Goal: Transaction & Acquisition: Purchase product/service

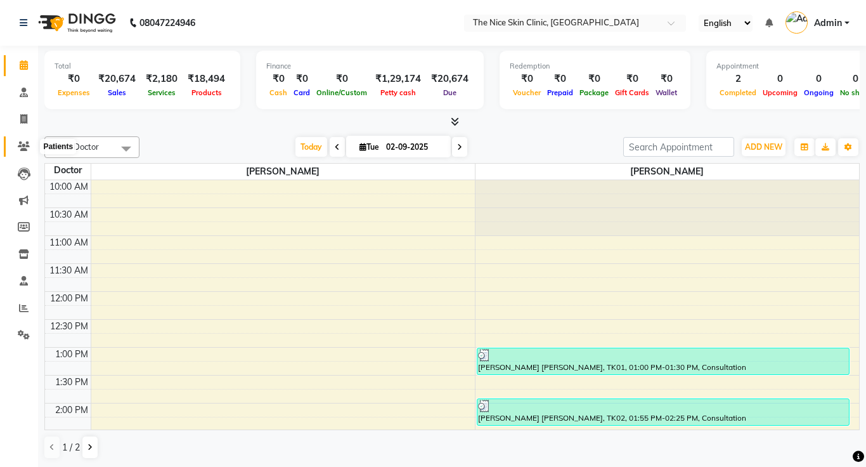
click at [24, 146] on icon at bounding box center [24, 146] width 12 height 10
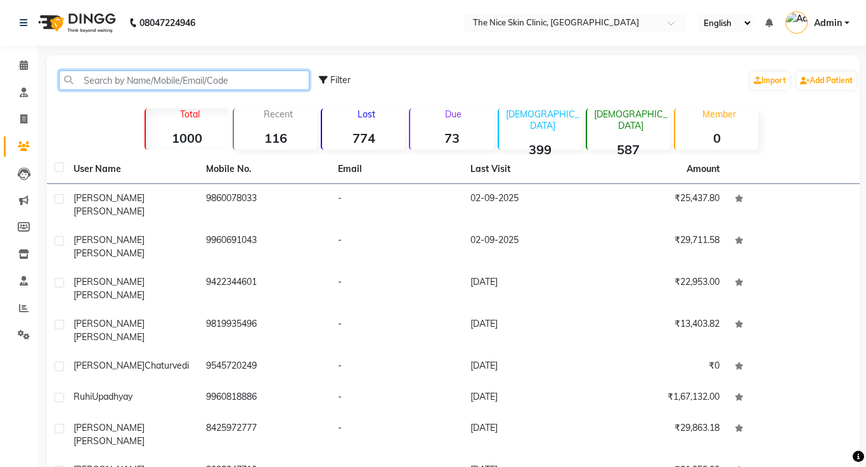
click at [171, 81] on input "text" at bounding box center [184, 80] width 250 height 20
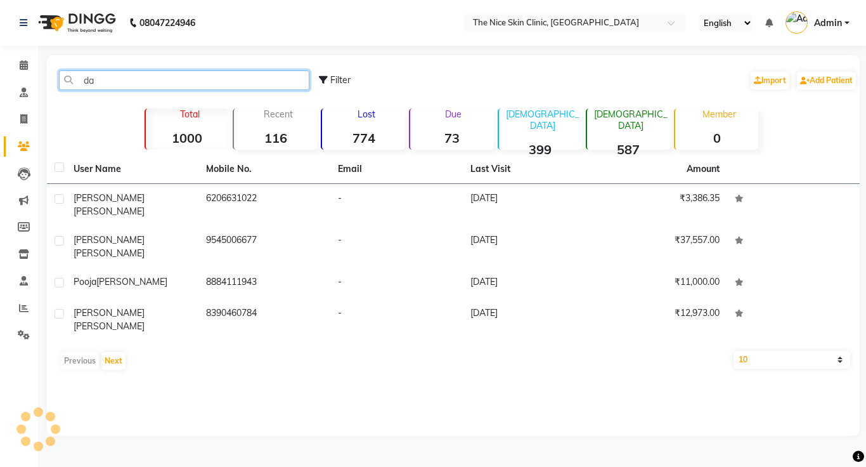
type input "d"
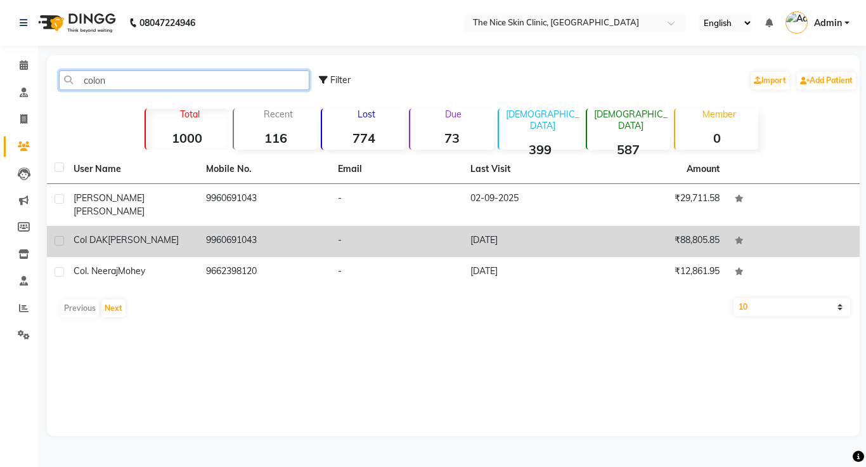
type input "colon"
click at [127, 234] on span "[PERSON_NAME]" at bounding box center [143, 239] width 71 height 11
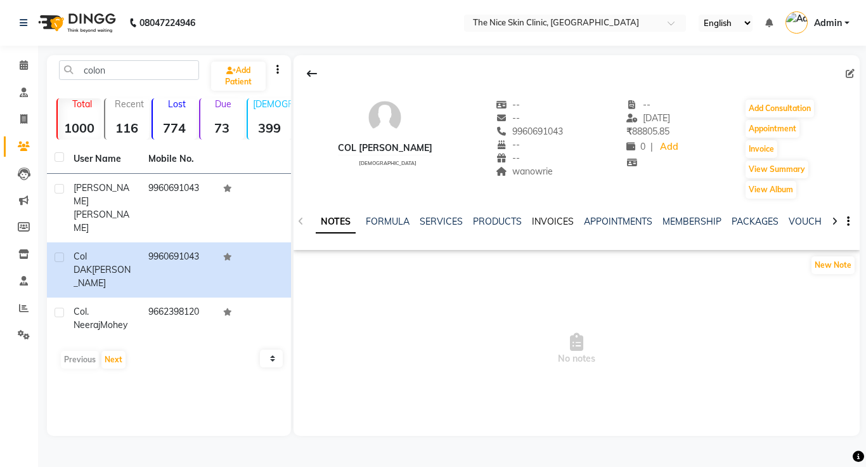
click at [555, 221] on link "INVOICES" at bounding box center [553, 221] width 42 height 11
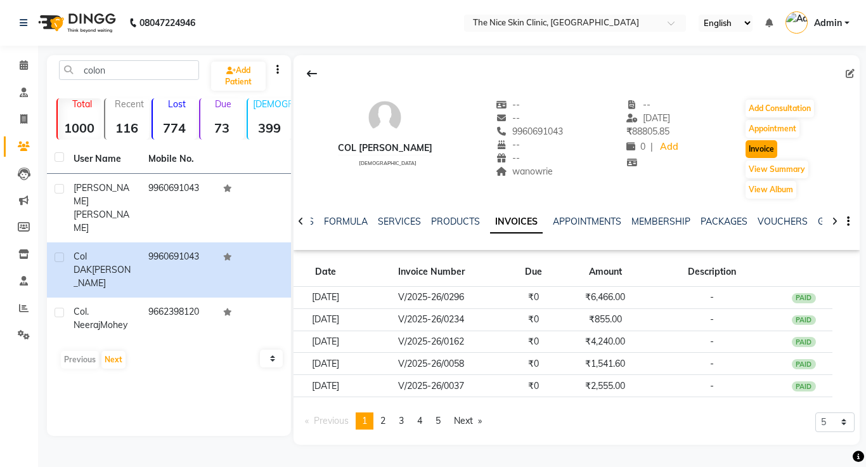
click at [760, 149] on button "Invoice" at bounding box center [761, 149] width 32 height 18
select select "service"
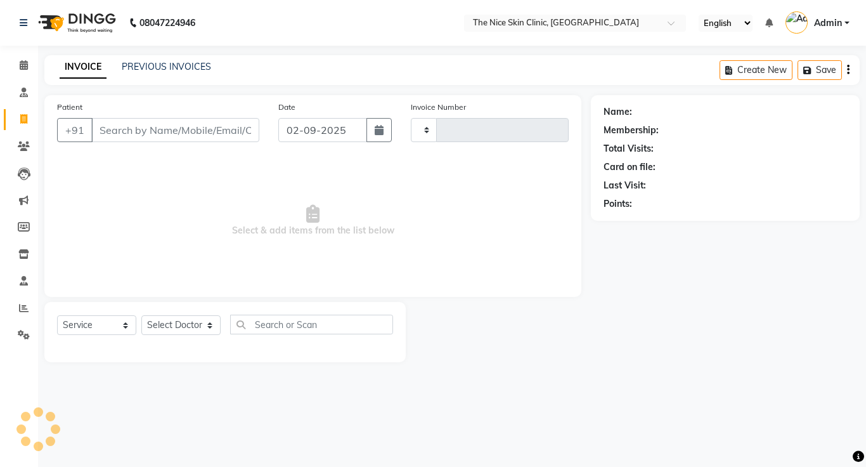
type input "0403"
select select "35"
type input "9960691043"
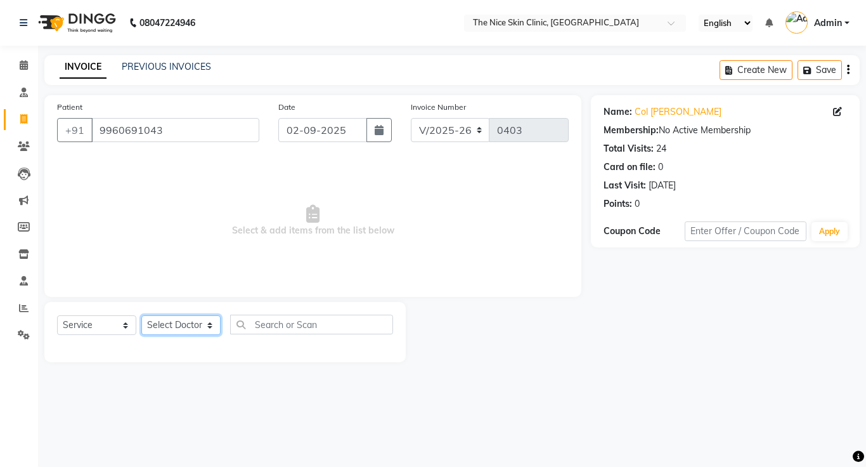
click at [186, 325] on select "Select Doctor [PERSON_NAME] DR. [PERSON_NAME] [PERSON_NAME]" at bounding box center [180, 325] width 79 height 20
select select "11605"
click at [141, 315] on select "Select Doctor [PERSON_NAME] DR. [PERSON_NAME] [PERSON_NAME]" at bounding box center [180, 325] width 79 height 20
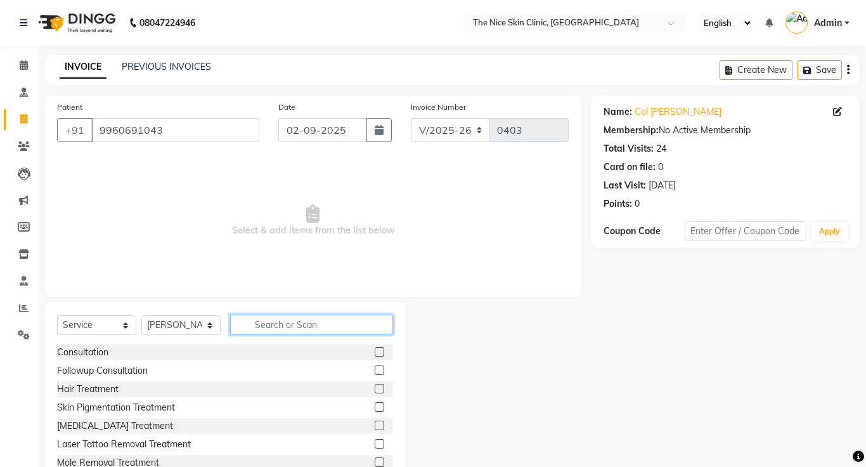
click at [280, 326] on input "text" at bounding box center [311, 324] width 163 height 20
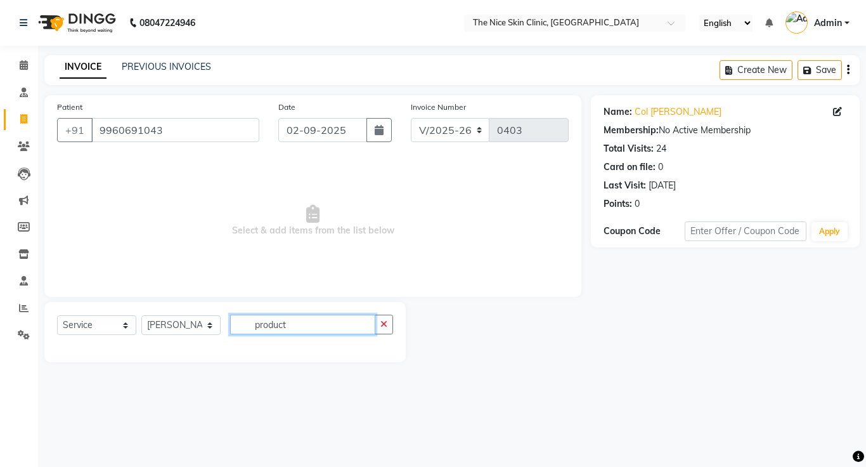
type input "product"
click at [82, 325] on select "Select Service Product Membership Package Voucher Prepaid Gift Card" at bounding box center [96, 325] width 79 height 20
select select "product"
click at [57, 315] on select "Select Service Product Membership Package Voucher Prepaid Gift Card" at bounding box center [96, 325] width 79 height 20
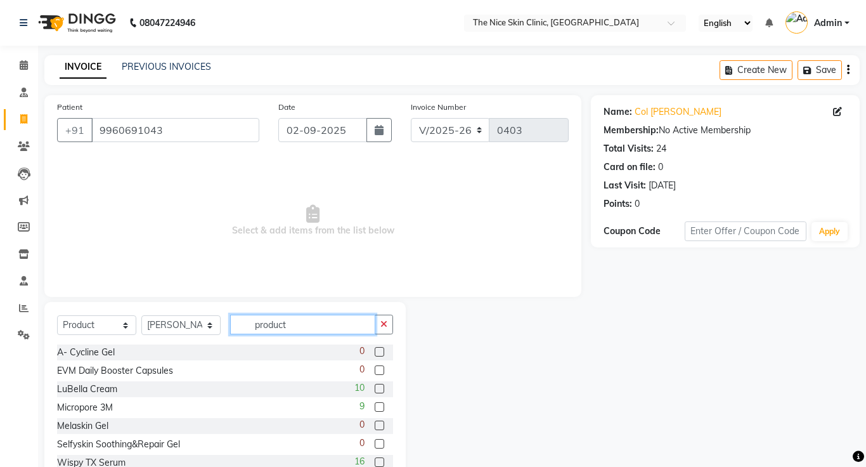
click at [328, 331] on input "product" at bounding box center [302, 324] width 145 height 20
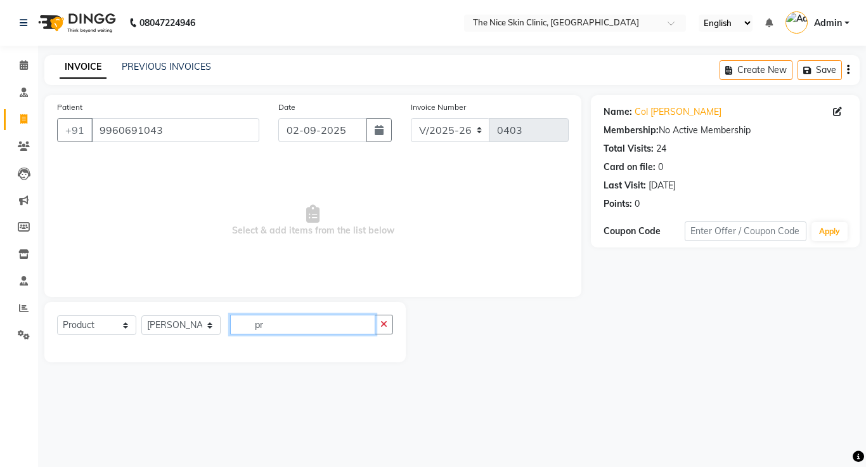
type input "p"
type input "richc"
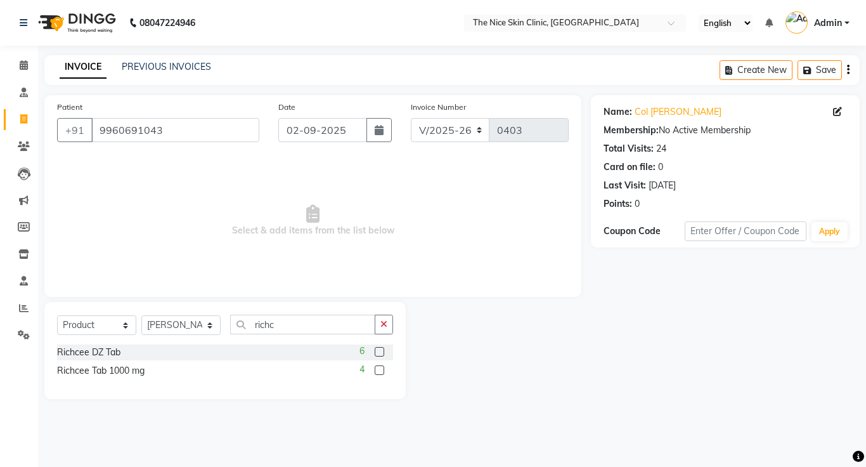
click at [379, 353] on label at bounding box center [380, 352] width 10 height 10
click at [379, 353] on input "checkbox" at bounding box center [379, 352] width 8 height 8
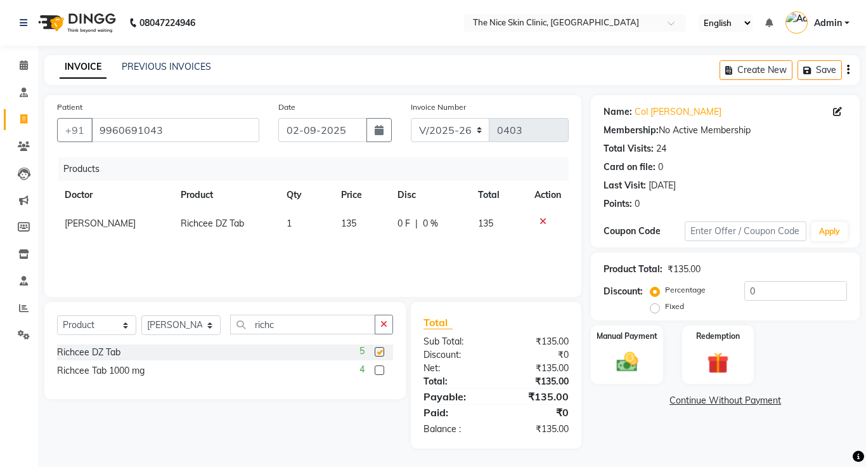
checkbox input "false"
click at [293, 224] on td "1" at bounding box center [306, 223] width 55 height 29
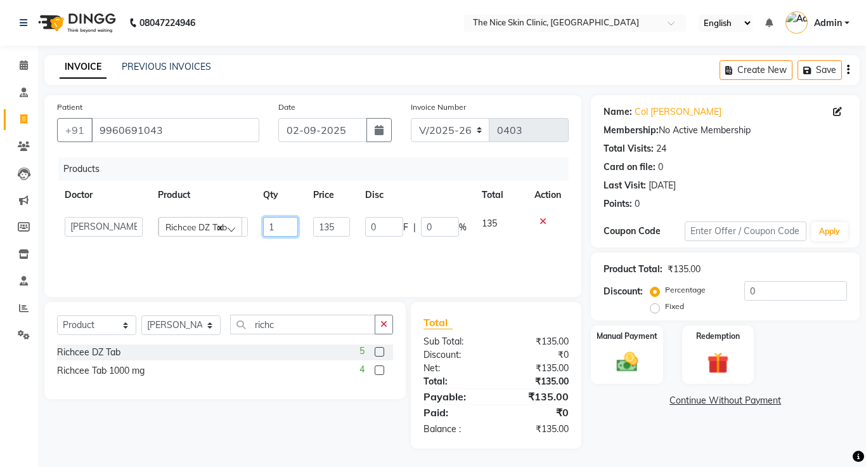
click at [283, 231] on input "1" at bounding box center [280, 227] width 35 height 20
type input "4"
click at [290, 280] on div "Products Doctor Product Qty Price Disc Total Action [PERSON_NAME] DR. [PERSON_N…" at bounding box center [313, 220] width 512 height 127
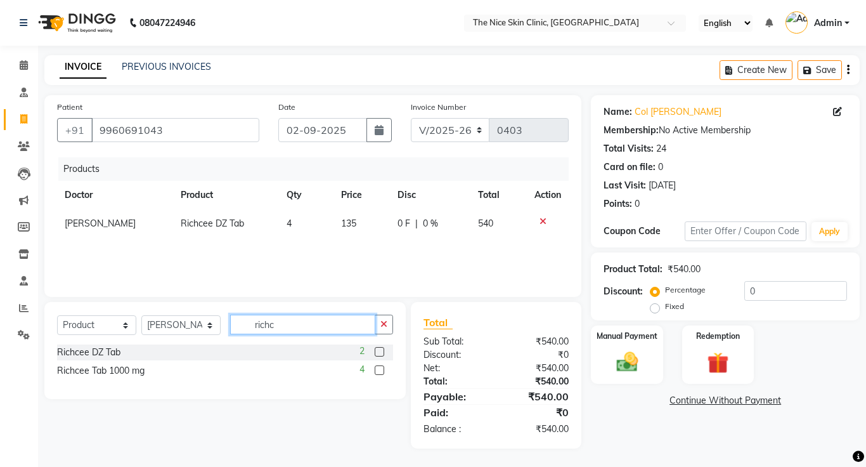
click at [303, 326] on input "richc" at bounding box center [302, 324] width 145 height 20
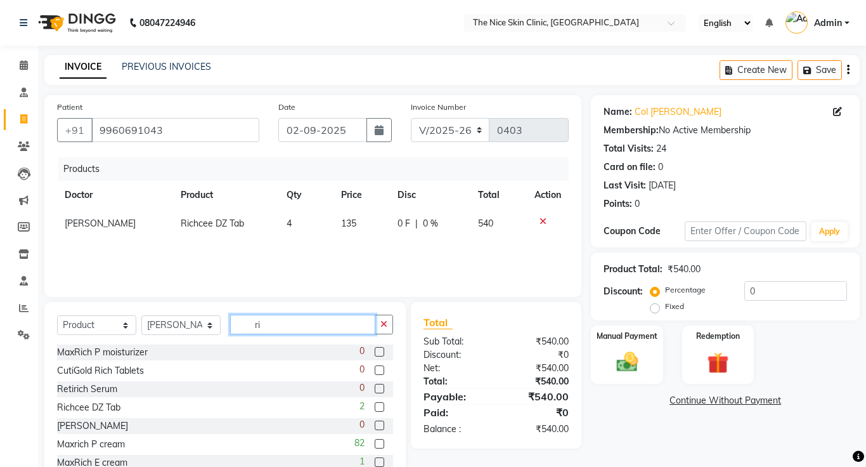
type input "r"
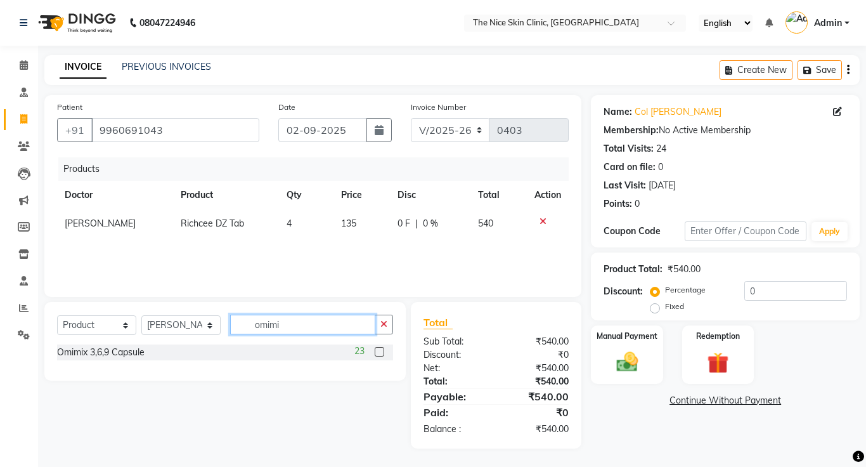
type input "omimi"
click at [382, 352] on label at bounding box center [380, 352] width 10 height 10
click at [382, 352] on input "checkbox" at bounding box center [379, 352] width 8 height 8
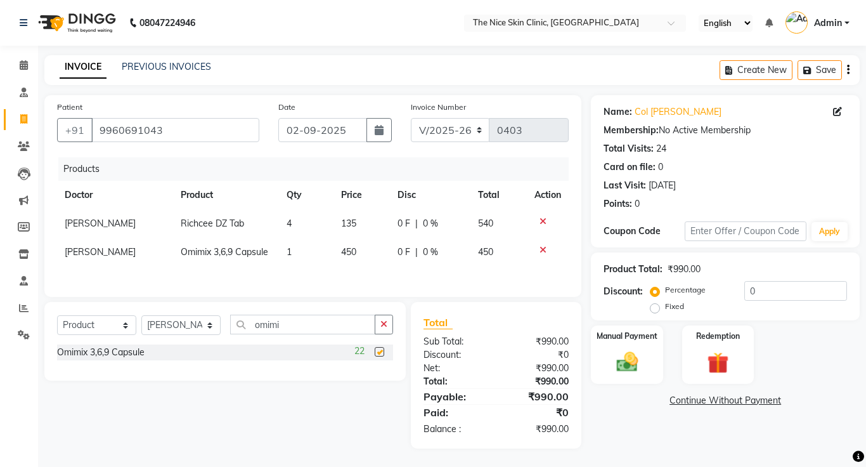
checkbox input "false"
click at [293, 250] on td "1" at bounding box center [306, 252] width 55 height 29
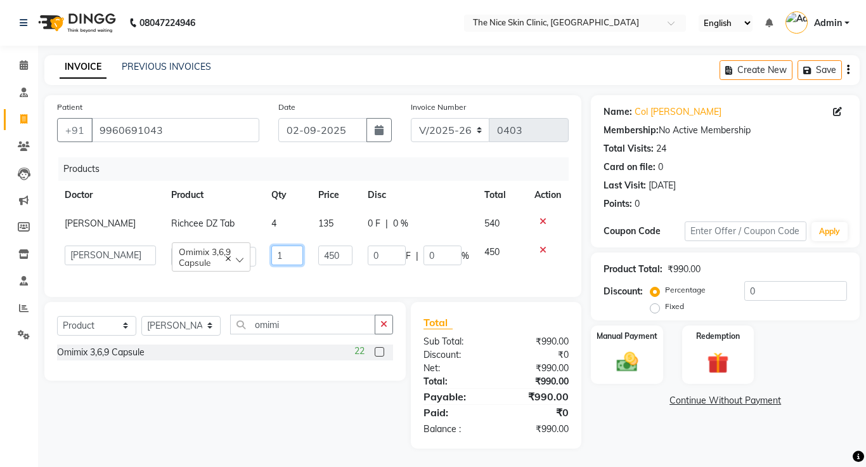
click at [280, 257] on input "1" at bounding box center [287, 255] width 32 height 20
type input "2"
click at [332, 286] on div "Patient [PHONE_NUMBER] Date [DATE] Invoice Number V/2025 V/[PHONE_NUMBER] Produ…" at bounding box center [312, 196] width 537 height 202
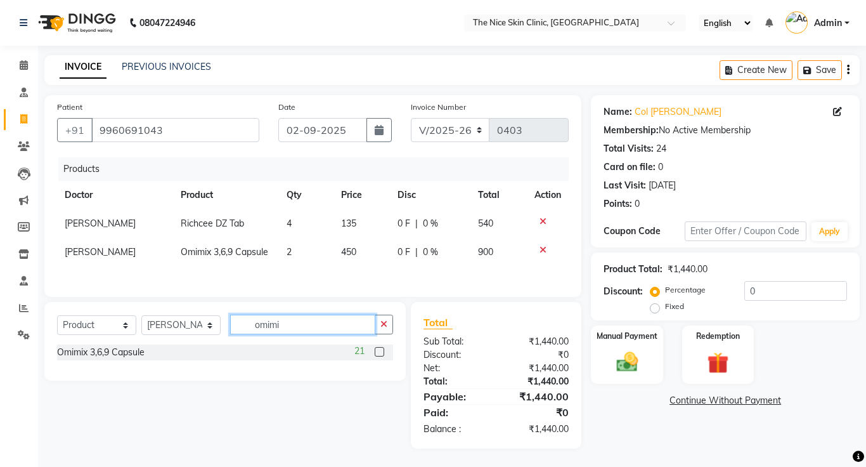
click at [315, 328] on input "omimi" at bounding box center [302, 324] width 145 height 20
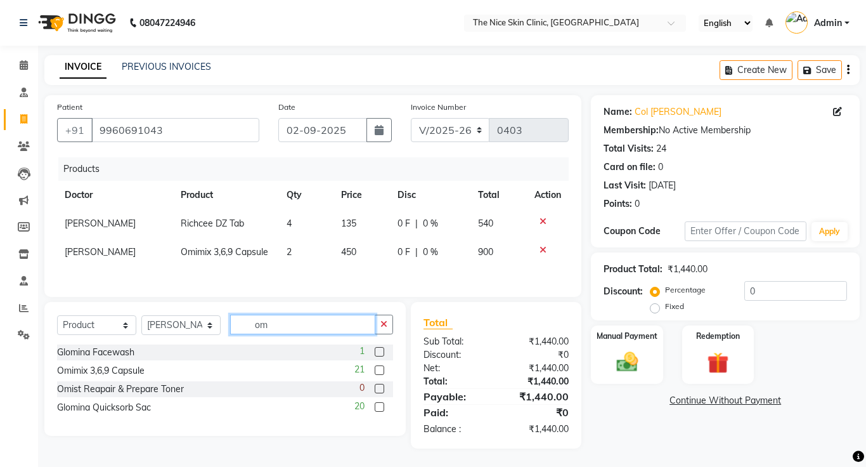
type input "o"
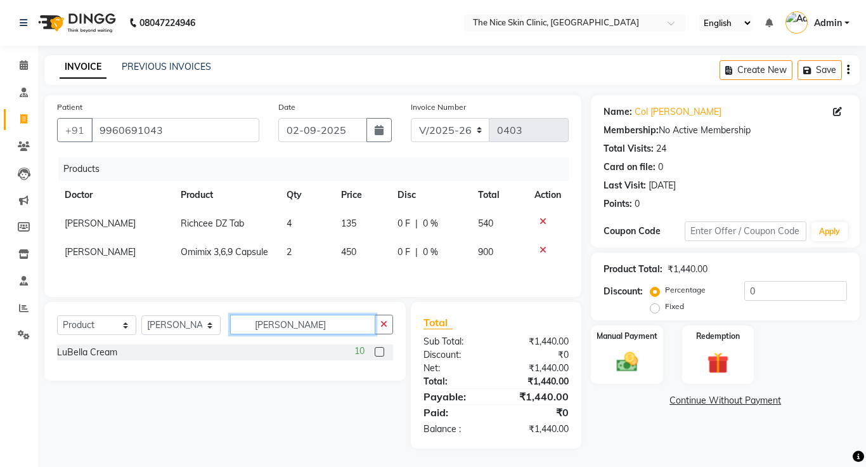
type input "[PERSON_NAME]"
click at [379, 353] on label at bounding box center [380, 352] width 10 height 10
click at [379, 353] on input "checkbox" at bounding box center [379, 352] width 8 height 8
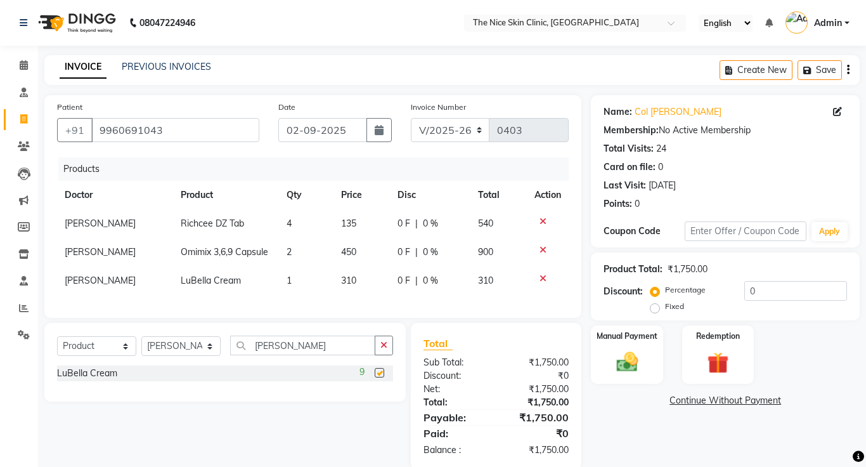
checkbox input "false"
click at [292, 347] on input "[PERSON_NAME]" at bounding box center [302, 345] width 145 height 20
type input "l"
type input "biocera"
click at [380, 374] on label at bounding box center [380, 373] width 10 height 10
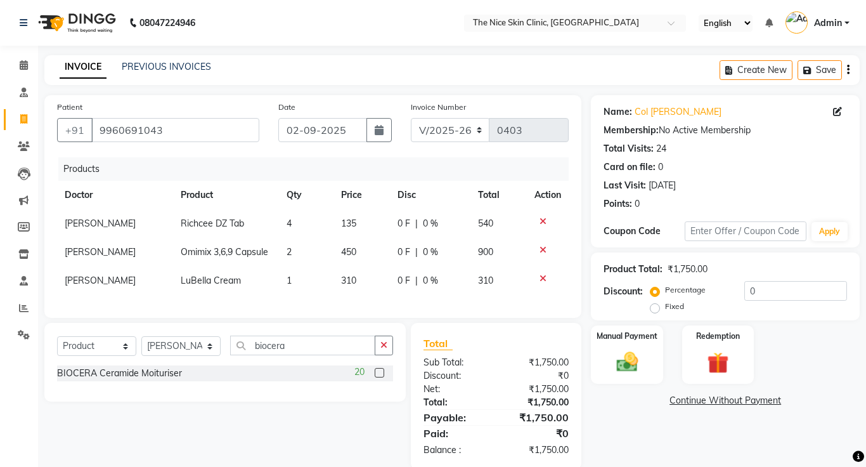
click at [380, 374] on input "checkbox" at bounding box center [379, 373] width 8 height 8
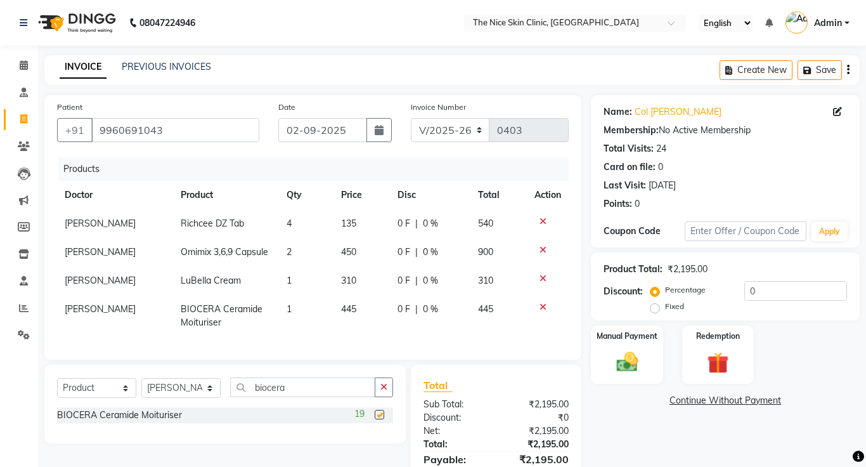
checkbox input "false"
click at [339, 385] on input "biocera" at bounding box center [302, 387] width 145 height 20
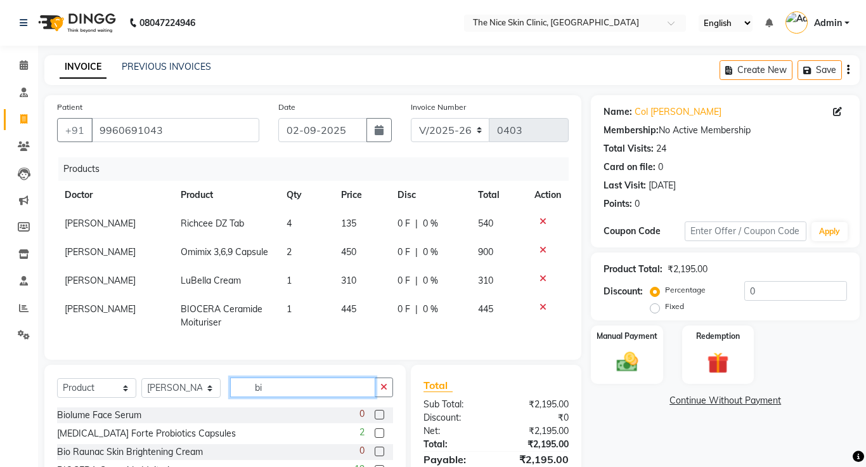
type input "b"
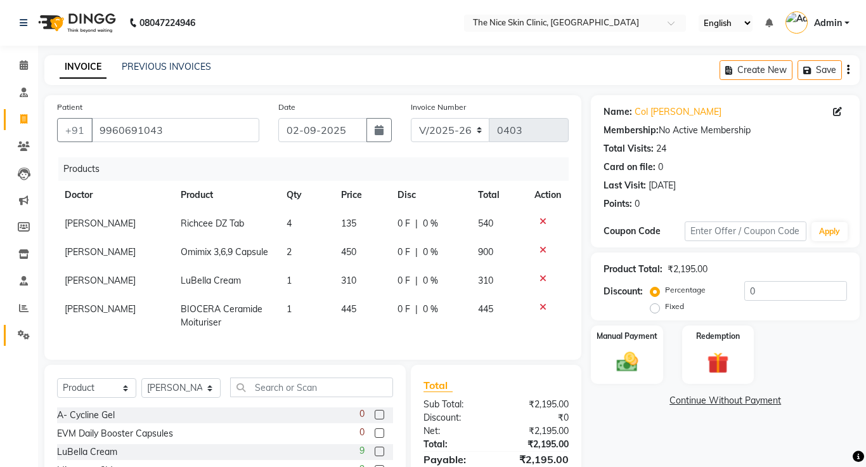
click at [5, 327] on link "Settings" at bounding box center [19, 335] width 30 height 21
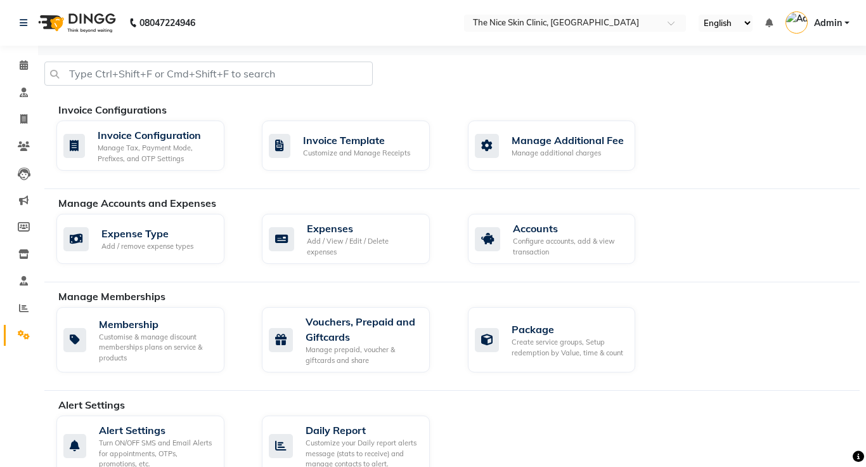
select select "service"
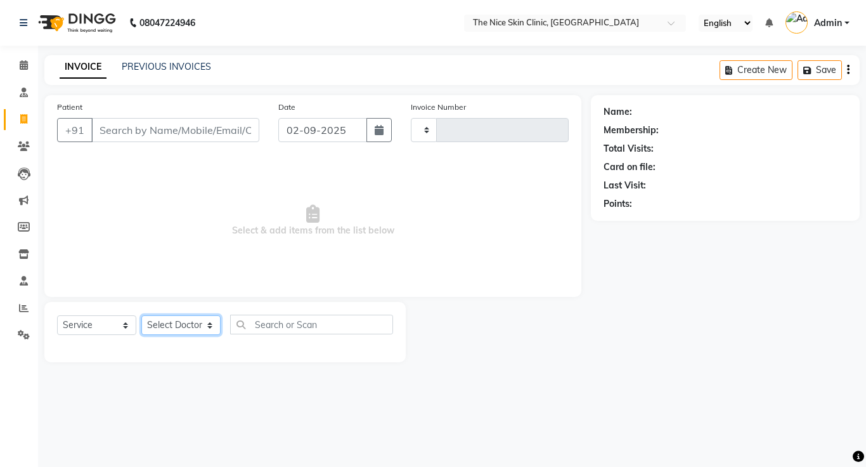
click at [184, 321] on select "Select Doctor" at bounding box center [180, 325] width 79 height 20
click at [20, 145] on icon at bounding box center [24, 146] width 12 height 10
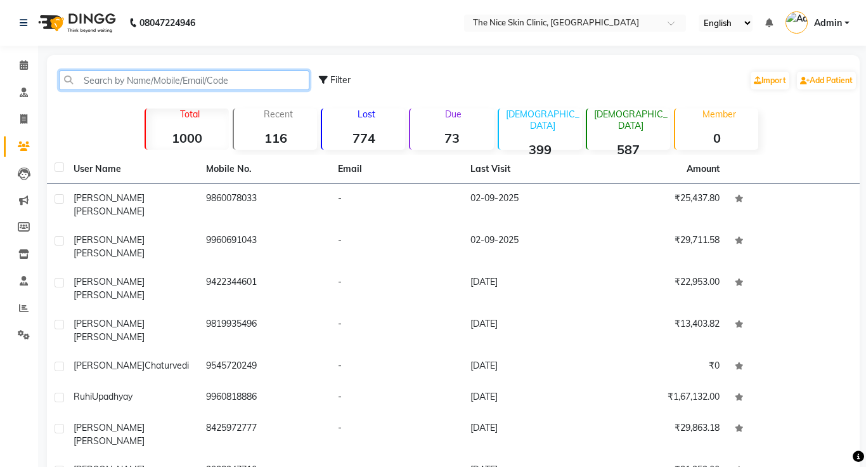
click at [229, 79] on input "text" at bounding box center [184, 80] width 250 height 20
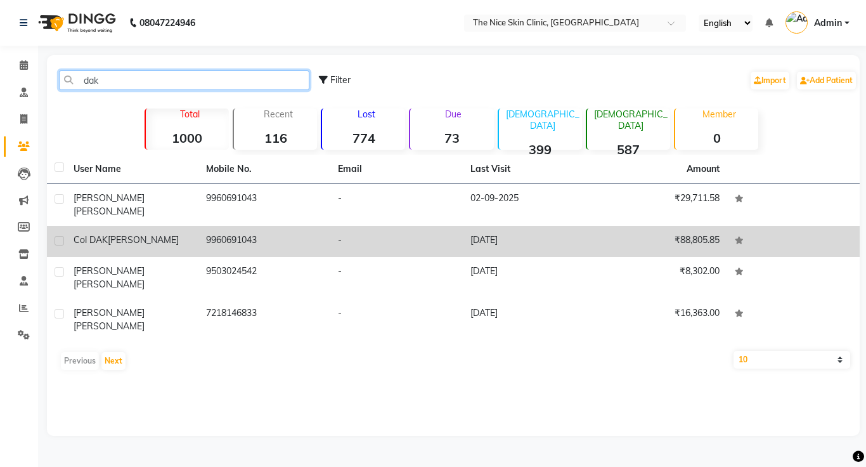
type input "dak"
click at [108, 234] on span "[PERSON_NAME]" at bounding box center [143, 239] width 71 height 11
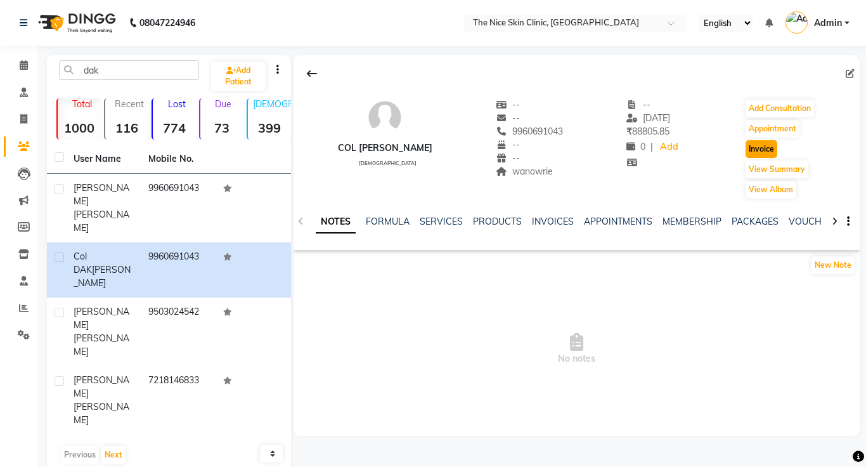
click at [765, 151] on button "Invoice" at bounding box center [761, 149] width 32 height 18
select select "service"
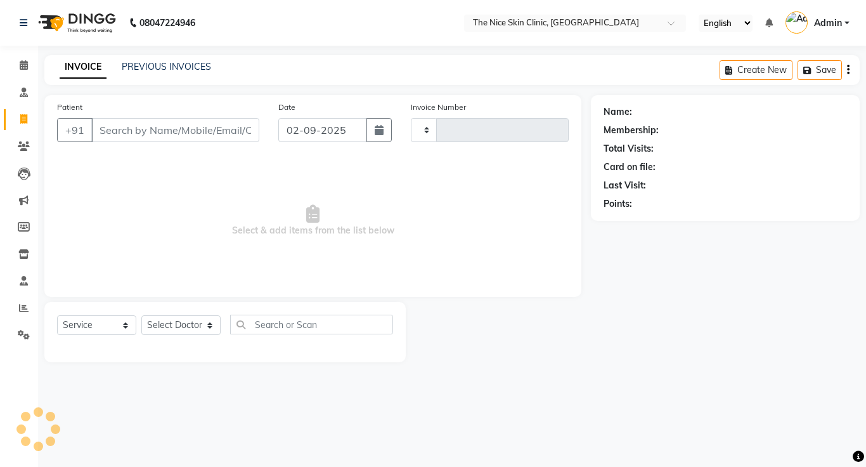
type input "0403"
select select "35"
type input "9960691043"
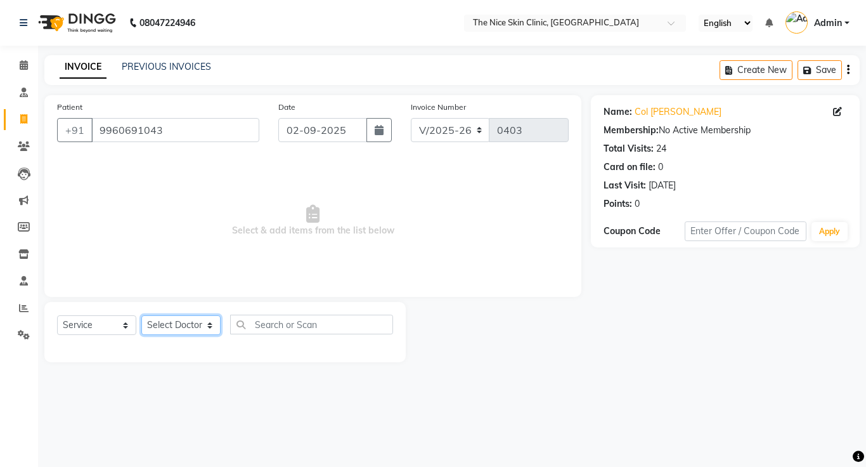
click at [187, 325] on select "Select Doctor [PERSON_NAME] DR. [PERSON_NAME] [PERSON_NAME]" at bounding box center [180, 325] width 79 height 20
select select "11605"
click at [141, 315] on select "Select Doctor [PERSON_NAME] DR. [PERSON_NAME] [PERSON_NAME]" at bounding box center [180, 325] width 79 height 20
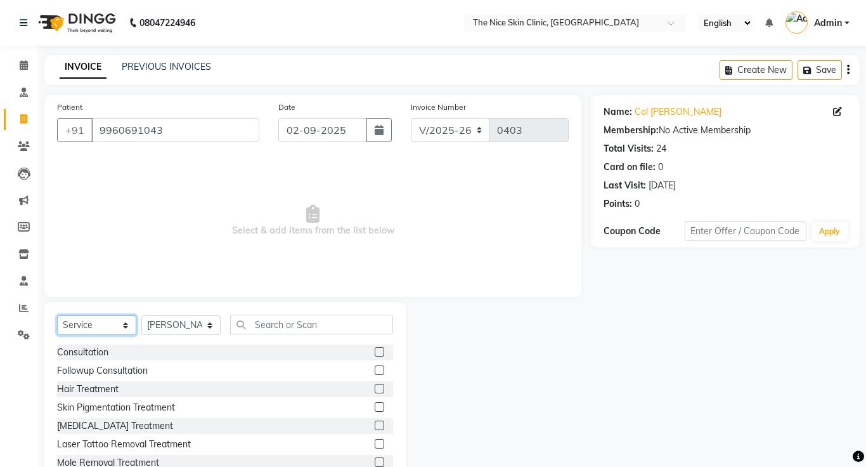
click at [109, 320] on select "Select Service Product Membership Package Voucher Prepaid Gift Card" at bounding box center [96, 325] width 79 height 20
select select "product"
click at [57, 315] on select "Select Service Product Membership Package Voucher Prepaid Gift Card" at bounding box center [96, 325] width 79 height 20
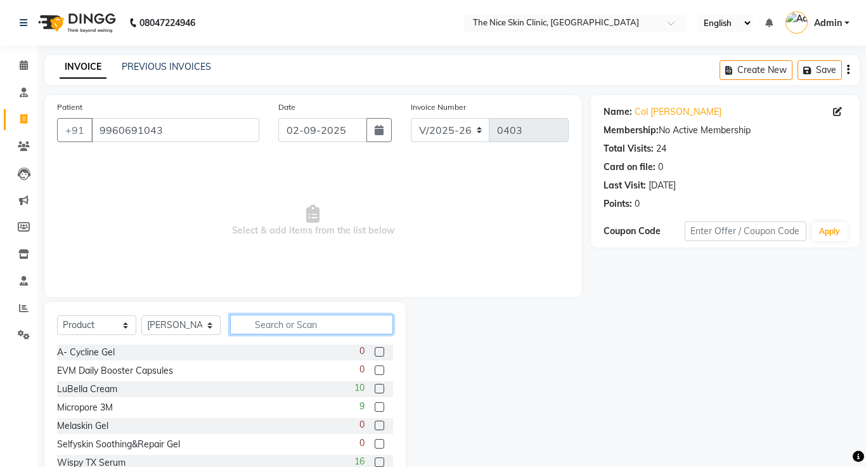
click at [332, 325] on input "text" at bounding box center [311, 324] width 163 height 20
click at [376, 390] on label at bounding box center [380, 388] width 10 height 10
click at [376, 390] on input "checkbox" at bounding box center [379, 389] width 8 height 8
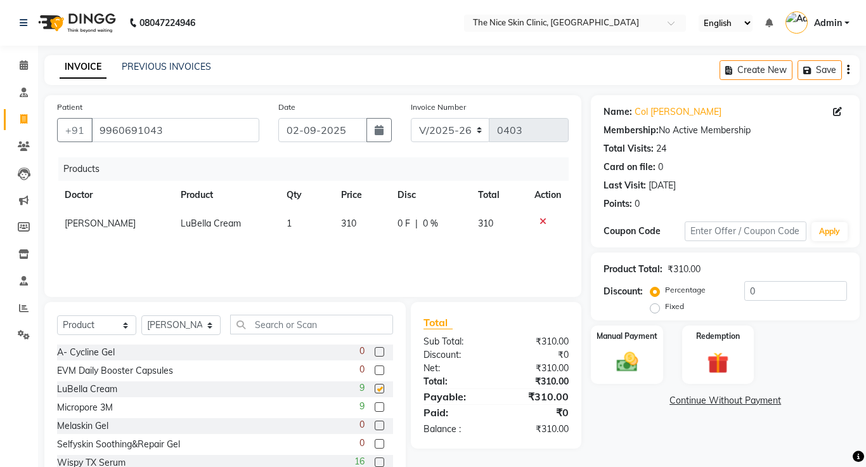
checkbox input "false"
click at [316, 329] on input "text" at bounding box center [311, 324] width 163 height 20
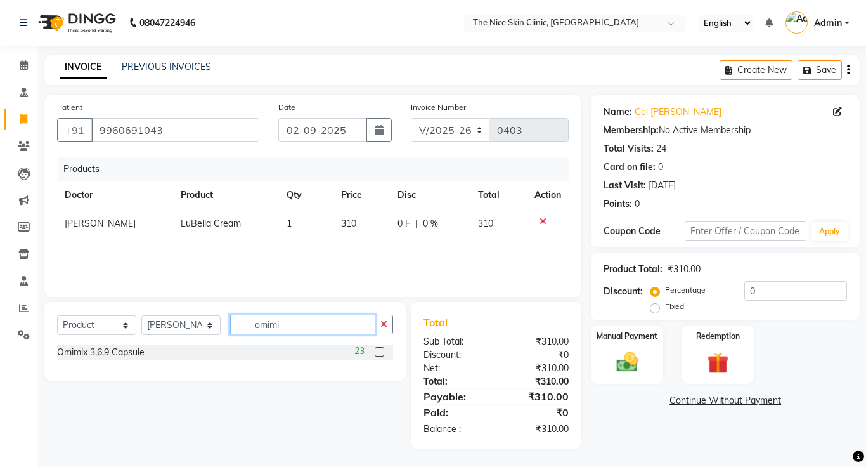
type input "omimi"
click at [381, 352] on label at bounding box center [380, 352] width 10 height 10
click at [381, 352] on input "checkbox" at bounding box center [379, 352] width 8 height 8
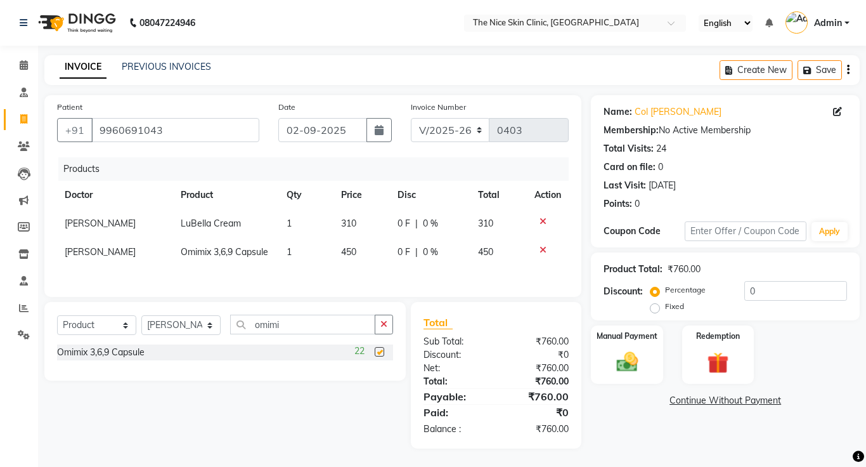
checkbox input "false"
click at [293, 253] on td "1" at bounding box center [306, 252] width 55 height 29
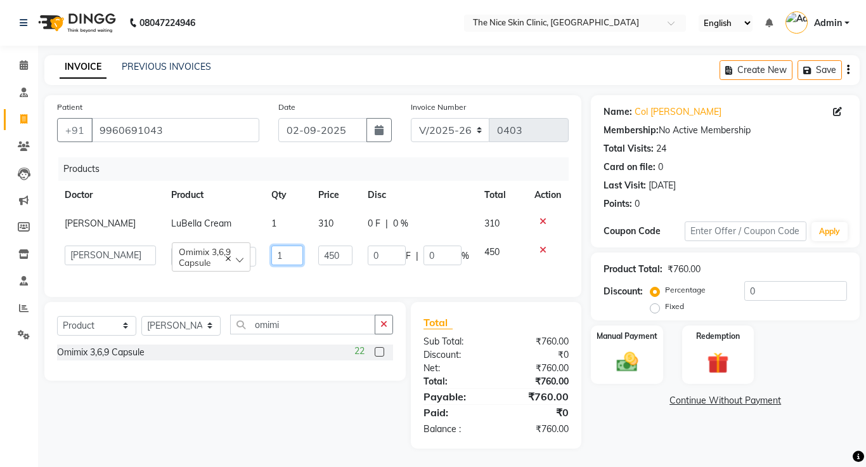
click at [290, 255] on input "1" at bounding box center [287, 255] width 32 height 20
type input "2"
click at [338, 297] on div "Patient [PHONE_NUMBER] Date [DATE] Invoice Number V/2025 V/[PHONE_NUMBER] Produ…" at bounding box center [313, 271] width 556 height 353
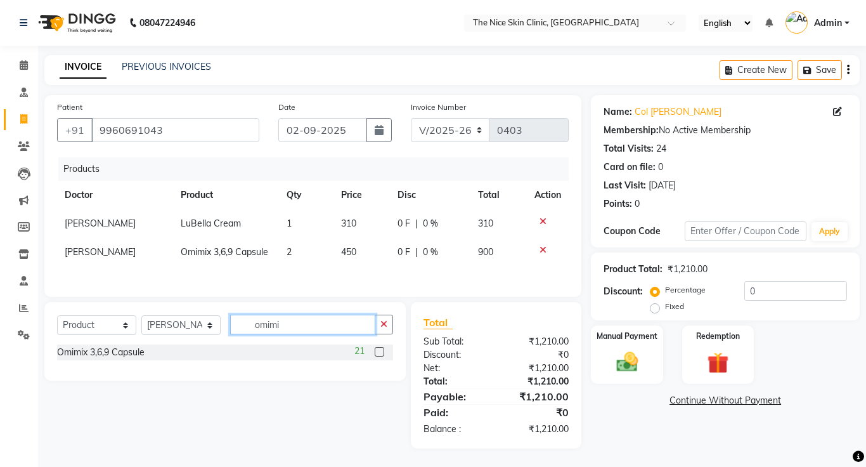
click at [323, 328] on input "omimi" at bounding box center [302, 324] width 145 height 20
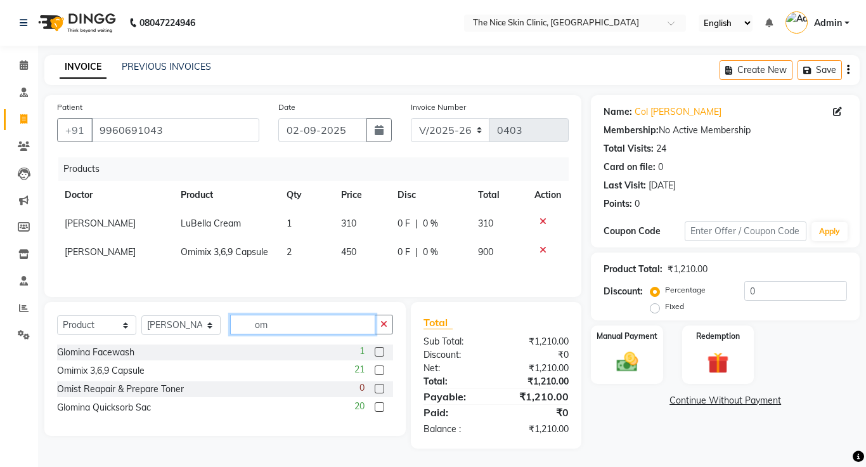
type input "o"
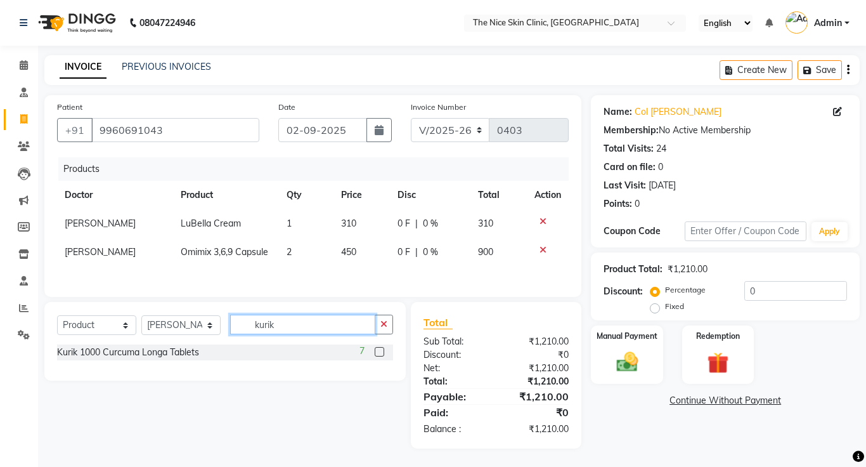
type input "kurik"
click at [378, 353] on label at bounding box center [380, 352] width 10 height 10
click at [378, 353] on input "checkbox" at bounding box center [379, 352] width 8 height 8
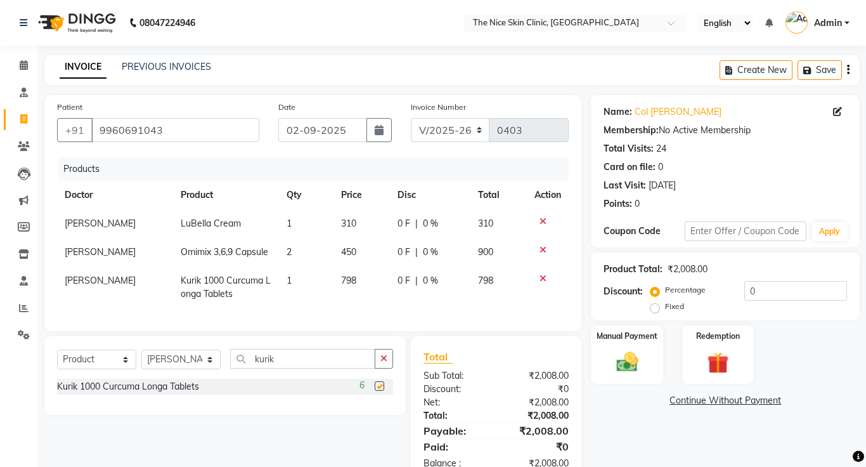
checkbox input "false"
click at [289, 361] on input "kurik" at bounding box center [302, 359] width 145 height 20
type input "k"
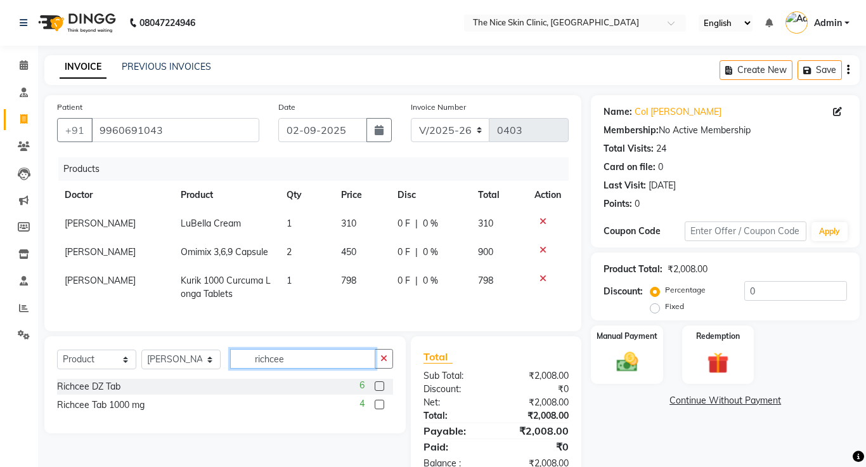
type input "richcee"
click at [380, 388] on label at bounding box center [380, 386] width 10 height 10
click at [380, 388] on input "checkbox" at bounding box center [379, 386] width 8 height 8
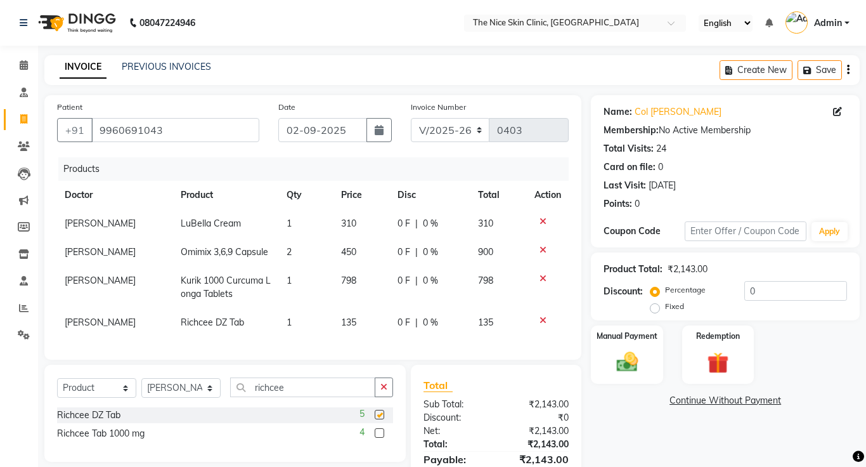
checkbox input "false"
click at [294, 324] on td "1" at bounding box center [306, 322] width 55 height 29
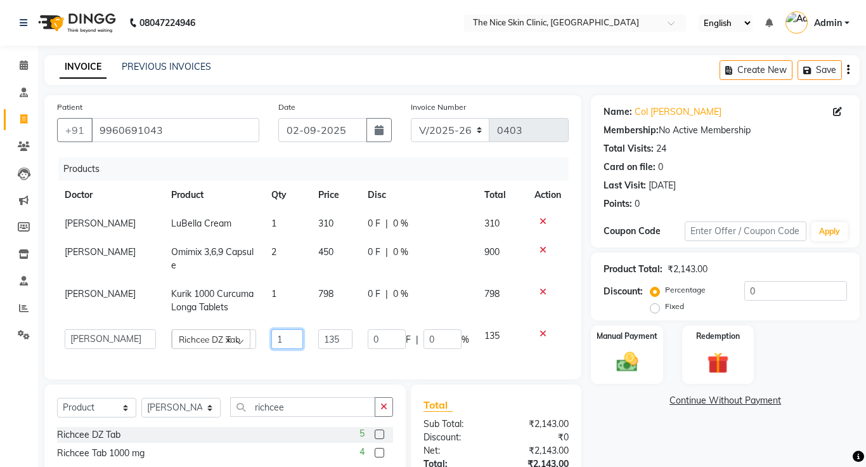
click at [285, 330] on input "1" at bounding box center [287, 339] width 32 height 20
type input "4"
click at [314, 397] on input "richcee" at bounding box center [302, 407] width 145 height 20
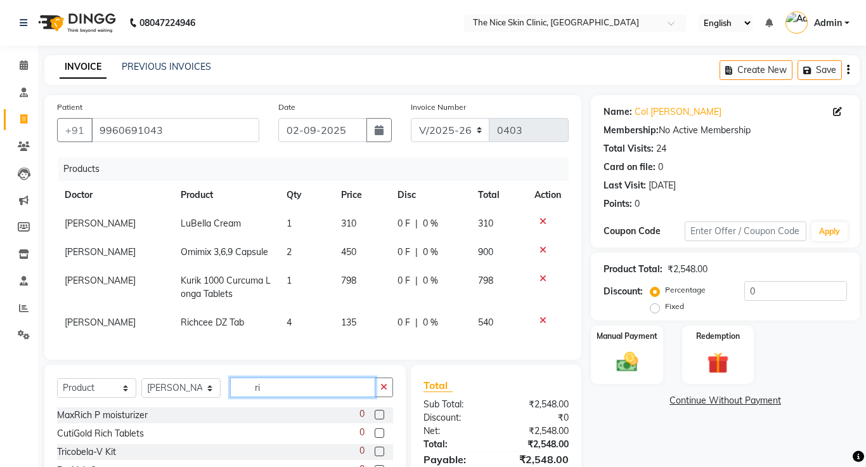
type input "r"
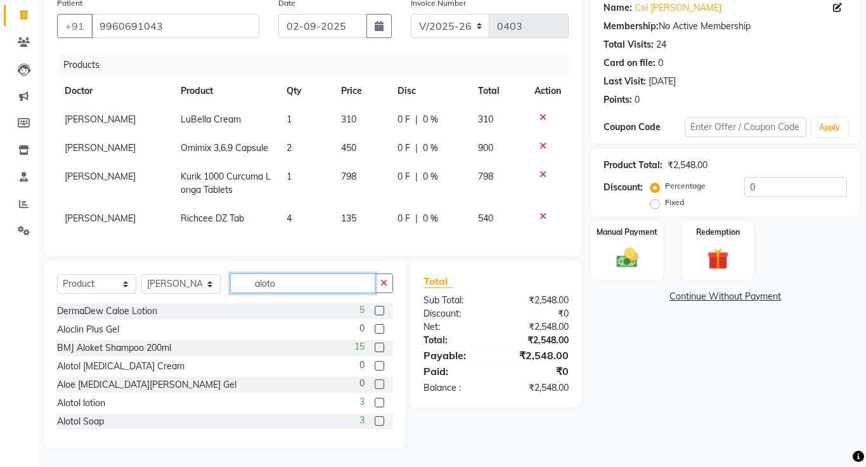
scroll to position [63, 0]
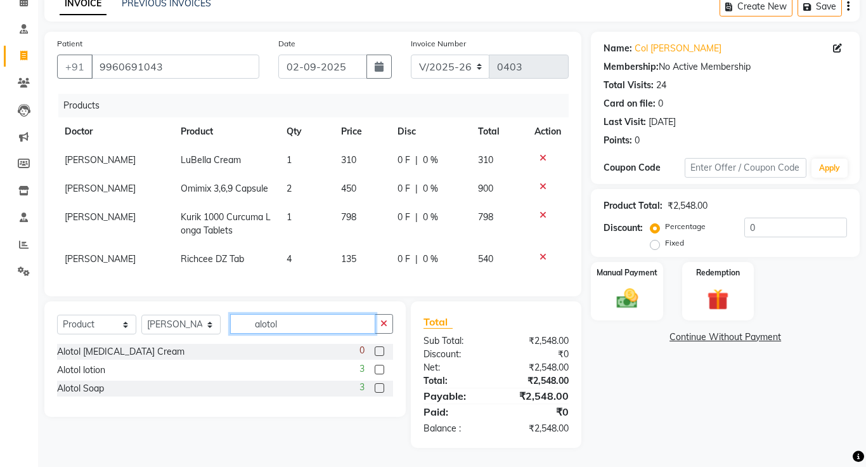
type input "alotol"
click at [378, 393] on div at bounding box center [379, 389] width 8 height 13
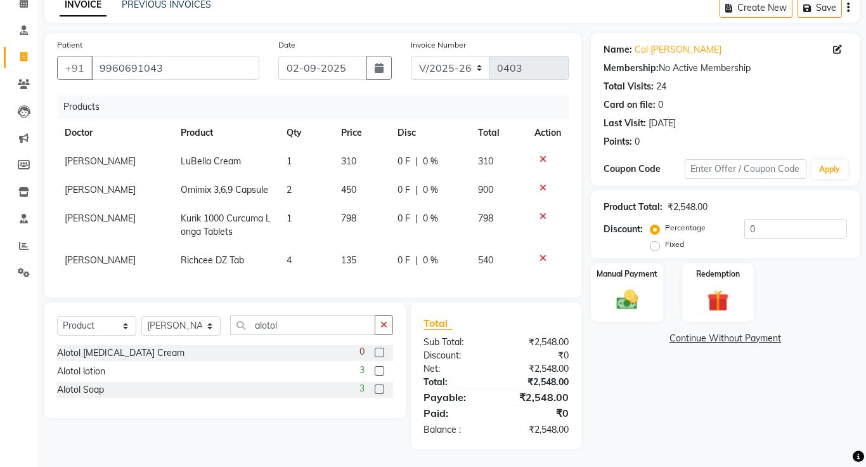
click at [377, 392] on label at bounding box center [380, 389] width 10 height 10
click at [377, 392] on input "checkbox" at bounding box center [379, 389] width 8 height 8
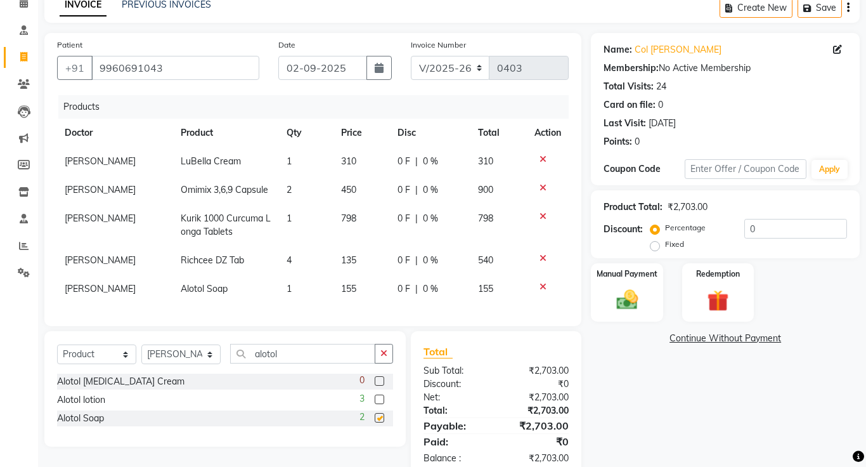
checkbox input "false"
click at [306, 356] on input "alotol" at bounding box center [302, 354] width 145 height 20
type input "a"
type input "biocer"
click at [378, 382] on label at bounding box center [380, 381] width 10 height 10
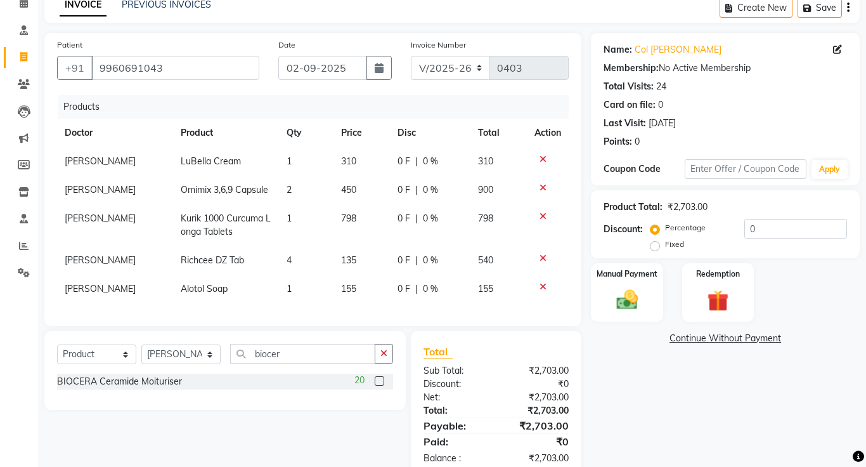
click at [378, 382] on input "checkbox" at bounding box center [379, 381] width 8 height 8
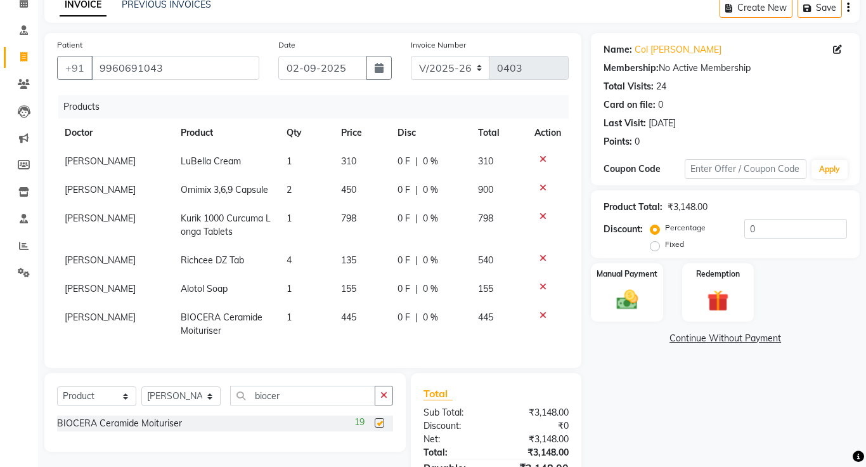
checkbox input "false"
click at [308, 399] on input "biocer" at bounding box center [302, 395] width 145 height 20
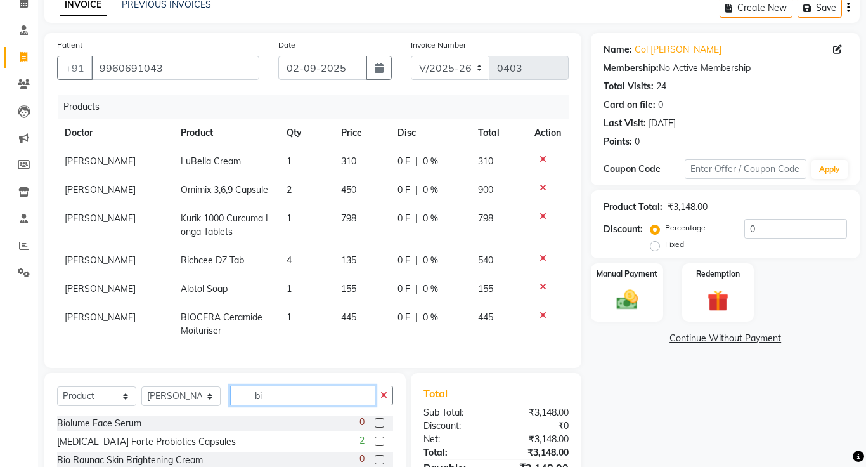
type input "b"
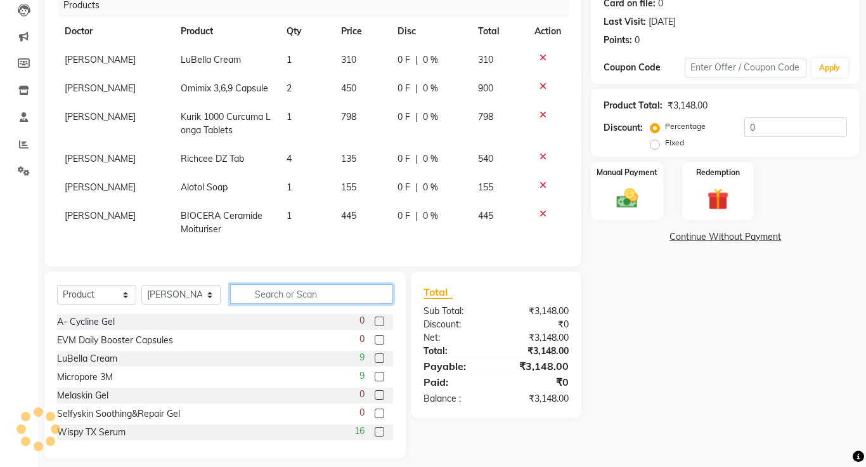
scroll to position [165, 0]
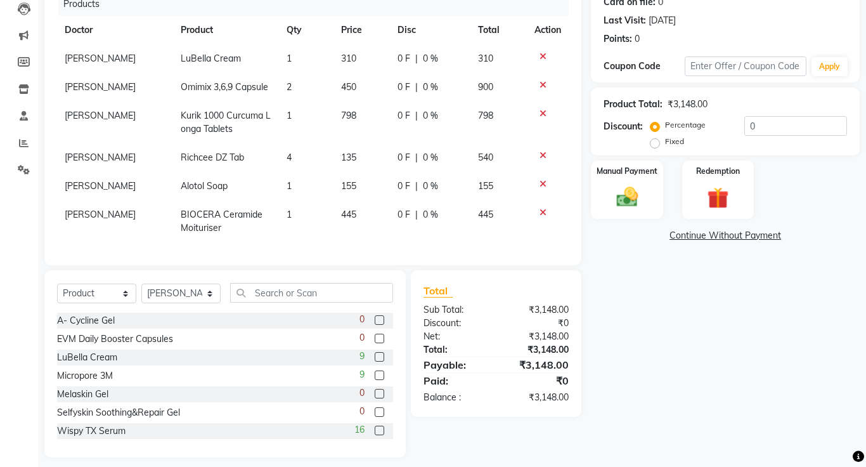
click at [763, 239] on link "Continue Without Payment" at bounding box center [725, 235] width 264 height 13
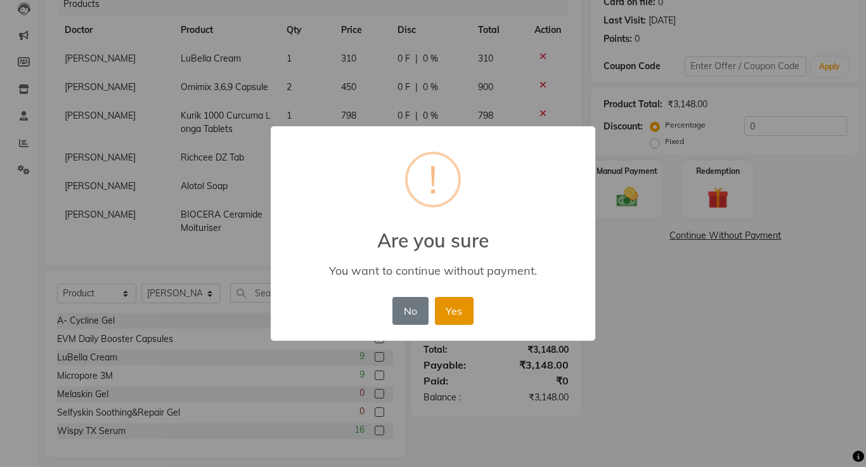
click at [460, 316] on button "Yes" at bounding box center [454, 311] width 39 height 28
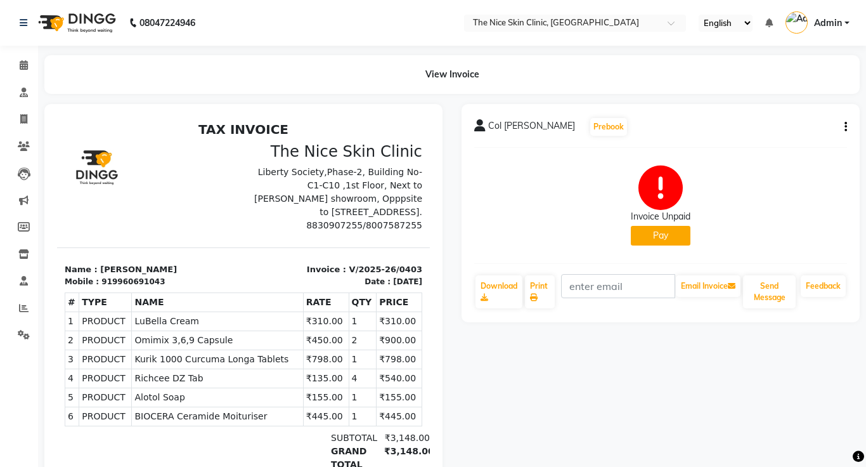
click at [847, 129] on div "Col DAK [PERSON_NAME] Prebook Invoice Unpaid Pay Download Print Email Invoice S…" at bounding box center [660, 213] width 398 height 218
click at [846, 127] on icon "button" at bounding box center [845, 127] width 3 height 1
click at [804, 135] on div "Edit Invoice" at bounding box center [794, 135] width 63 height 16
select select "service"
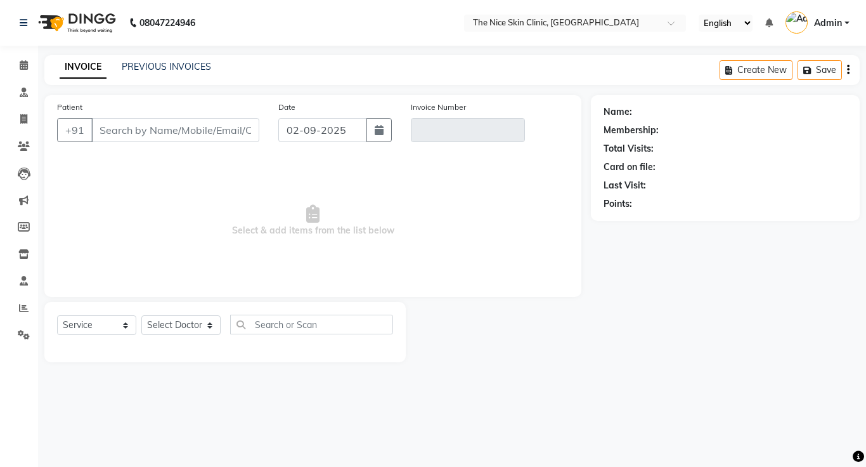
type input "9960691043"
type input "V/2025-26/0403"
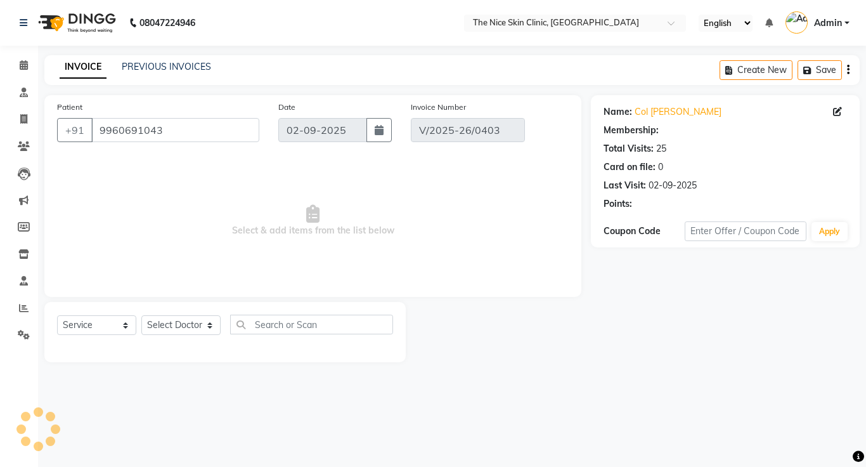
select select "select"
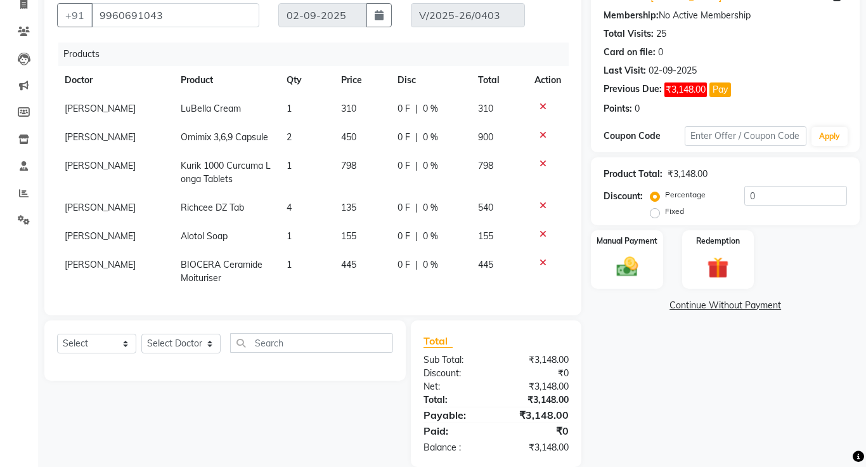
scroll to position [134, 0]
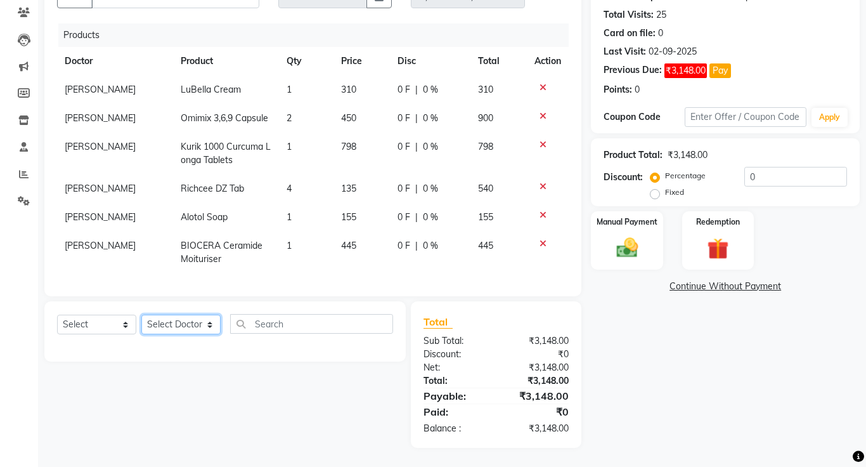
click at [175, 324] on select "Select Doctor [PERSON_NAME] DR. [PERSON_NAME] [PERSON_NAME]" at bounding box center [180, 324] width 79 height 20
select select "11605"
click at [141, 314] on select "Select Doctor [PERSON_NAME] DR. [PERSON_NAME] [PERSON_NAME]" at bounding box center [180, 324] width 79 height 20
click at [74, 331] on select "Select Service Product Membership Package Voucher Prepaid Gift Card" at bounding box center [96, 324] width 79 height 20
select select "product"
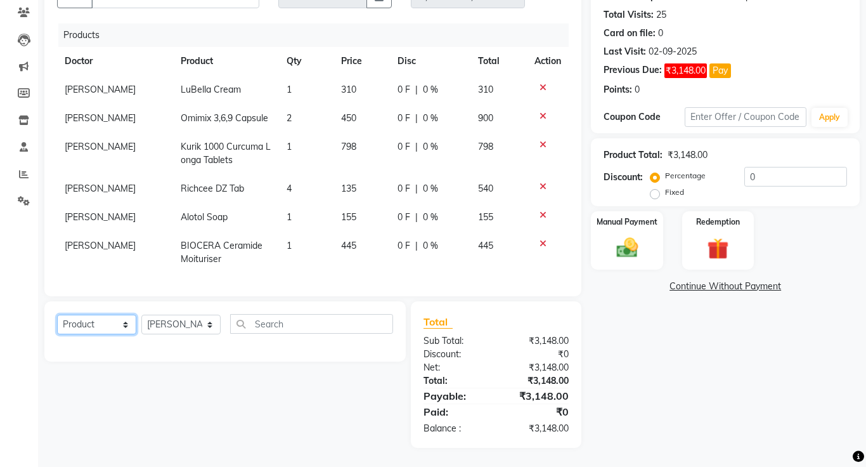
click at [57, 314] on select "Select Service Product Membership Package Voucher Prepaid Gift Card" at bounding box center [96, 324] width 79 height 20
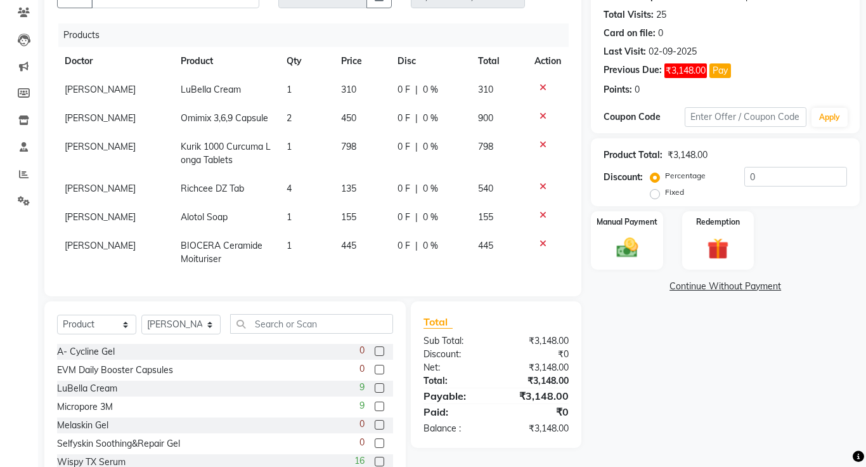
click at [291, 146] on td "1" at bounding box center [306, 153] width 55 height 42
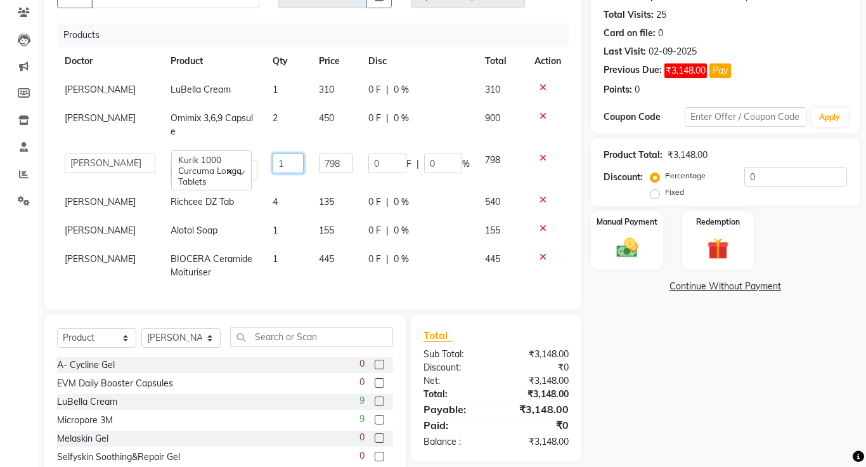
click at [283, 155] on input "1" at bounding box center [288, 163] width 31 height 20
type input "2"
click at [394, 279] on div "Products Doctor Product Qty Price Disc Total Action [PERSON_NAME] Cream 1 310 0…" at bounding box center [313, 159] width 512 height 273
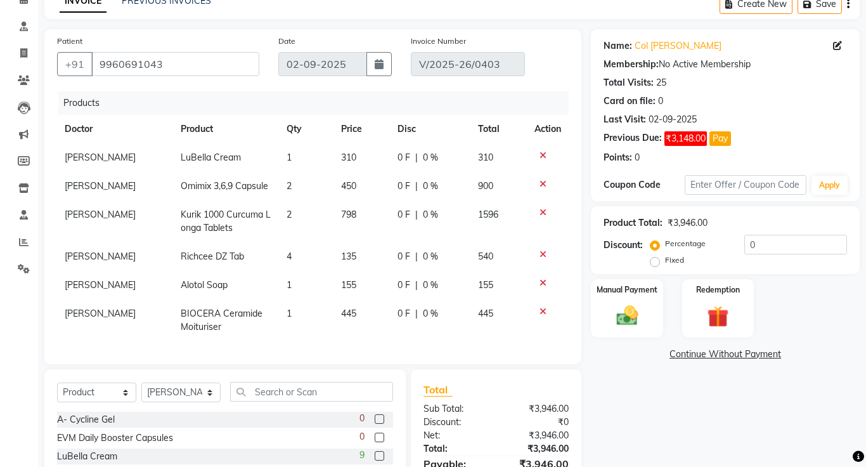
scroll to position [68, 0]
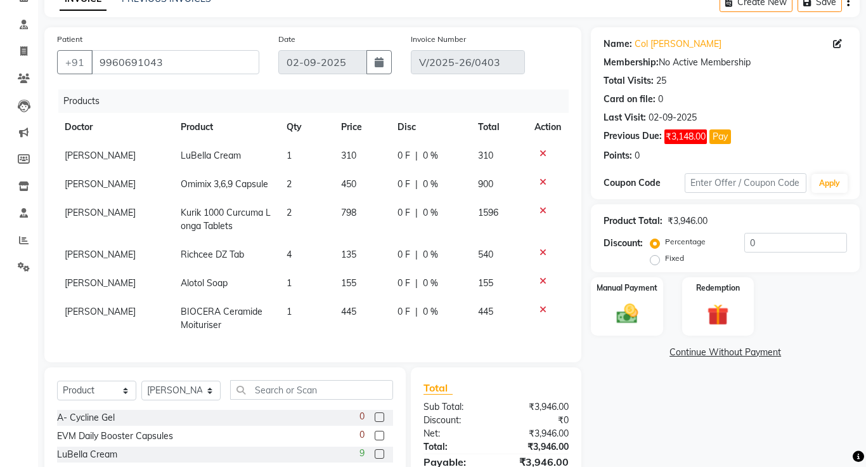
click at [756, 358] on link "Continue Without Payment" at bounding box center [725, 351] width 264 height 13
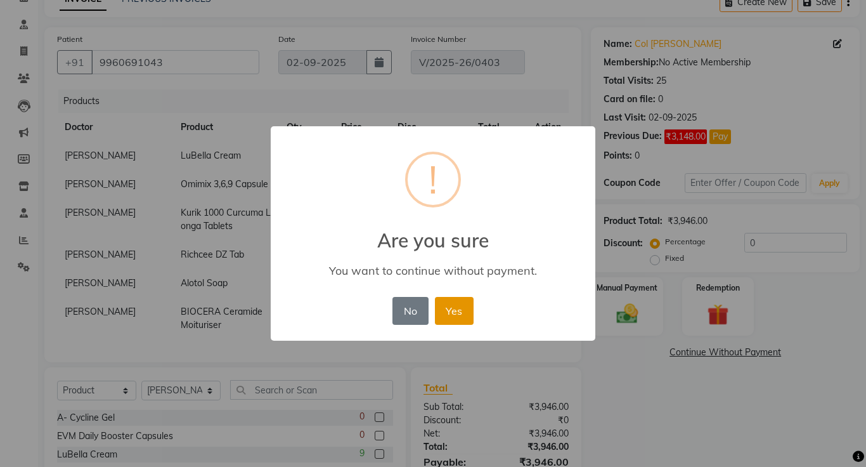
click at [461, 313] on button "Yes" at bounding box center [454, 311] width 39 height 28
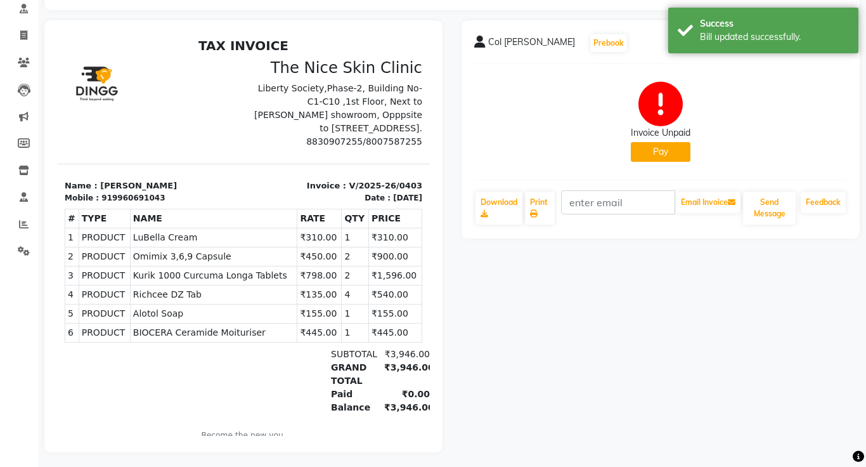
scroll to position [88, 0]
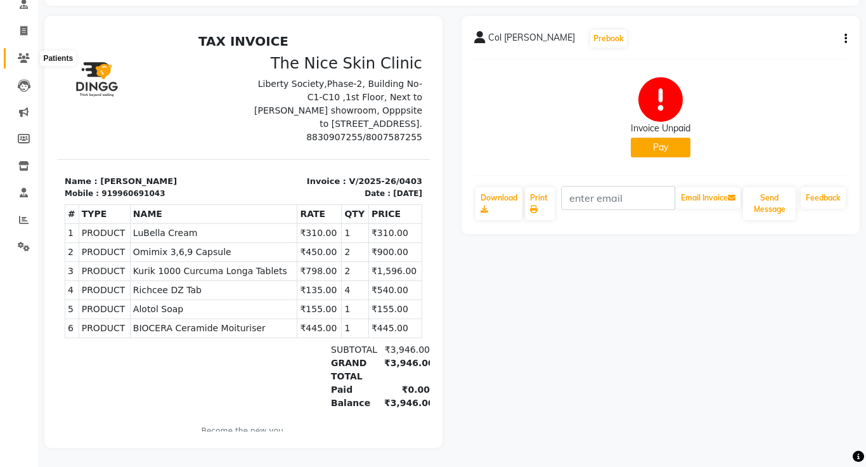
click at [27, 55] on icon at bounding box center [24, 58] width 12 height 10
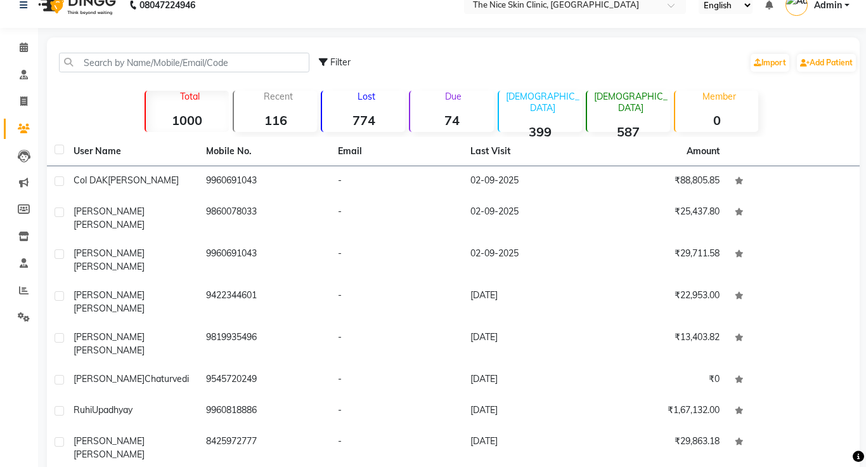
scroll to position [82, 0]
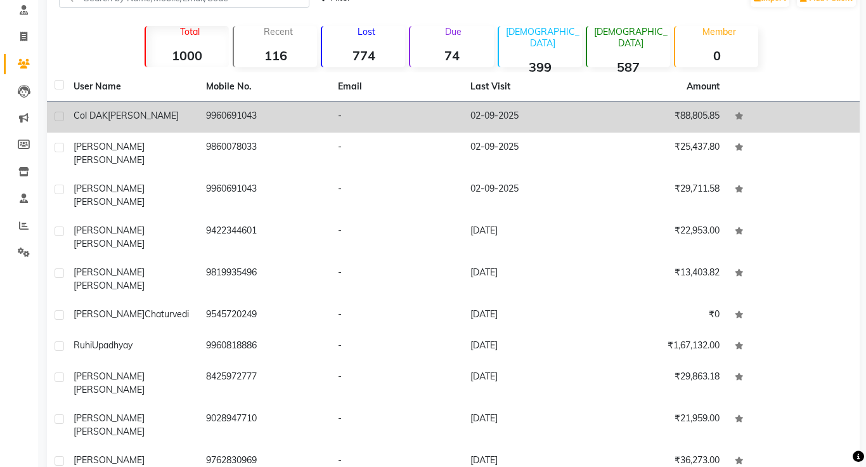
click at [135, 119] on span "[PERSON_NAME]" at bounding box center [143, 115] width 71 height 11
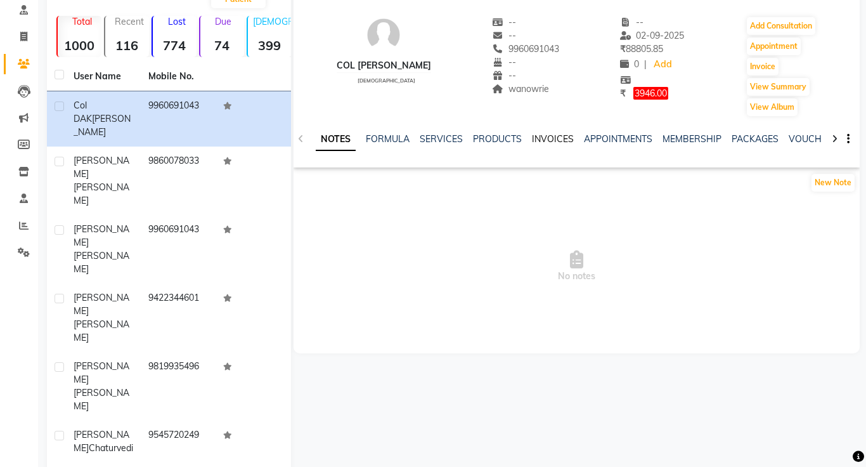
click at [546, 139] on link "INVOICES" at bounding box center [553, 138] width 42 height 11
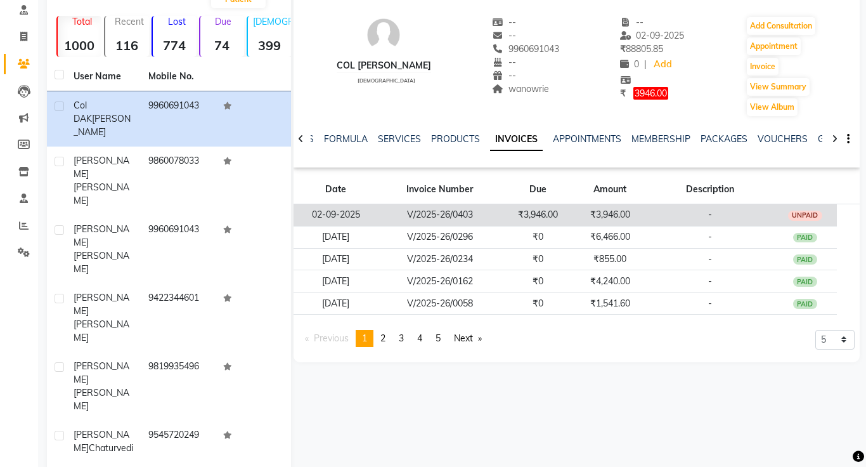
click at [461, 212] on td "V/2025-26/0403" at bounding box center [439, 215] width 123 height 22
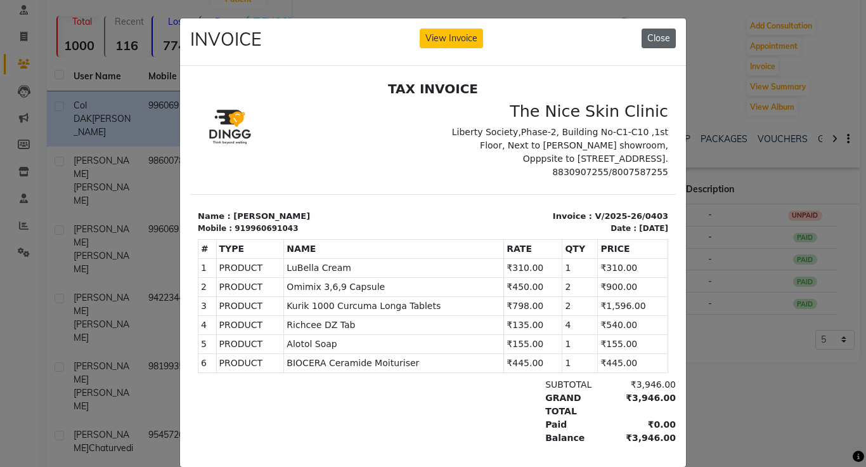
click at [669, 44] on button "Close" at bounding box center [658, 39] width 34 height 20
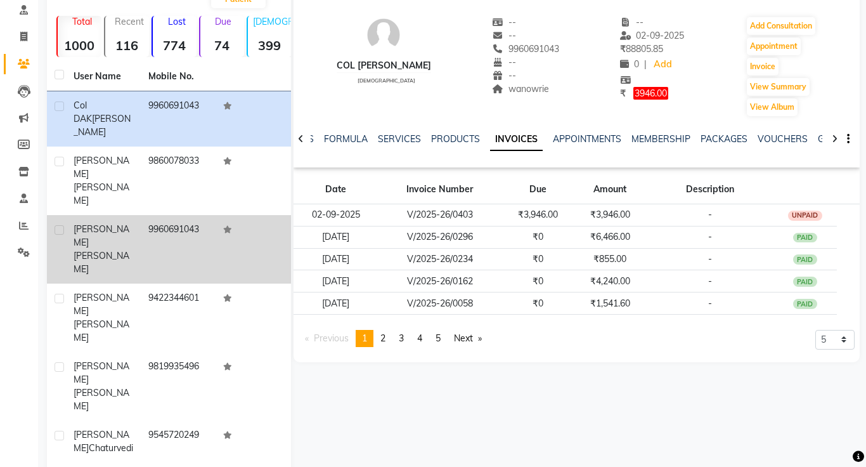
click at [95, 223] on span "[PERSON_NAME]" at bounding box center [102, 235] width 56 height 25
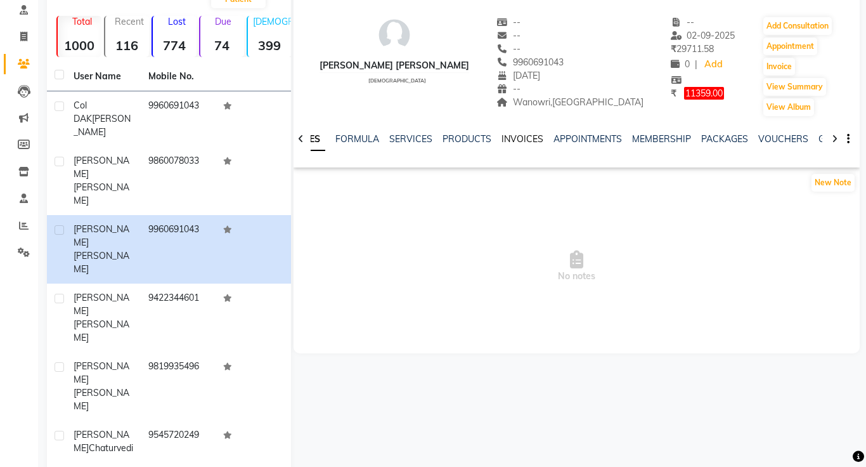
click at [519, 141] on link "INVOICES" at bounding box center [522, 138] width 42 height 11
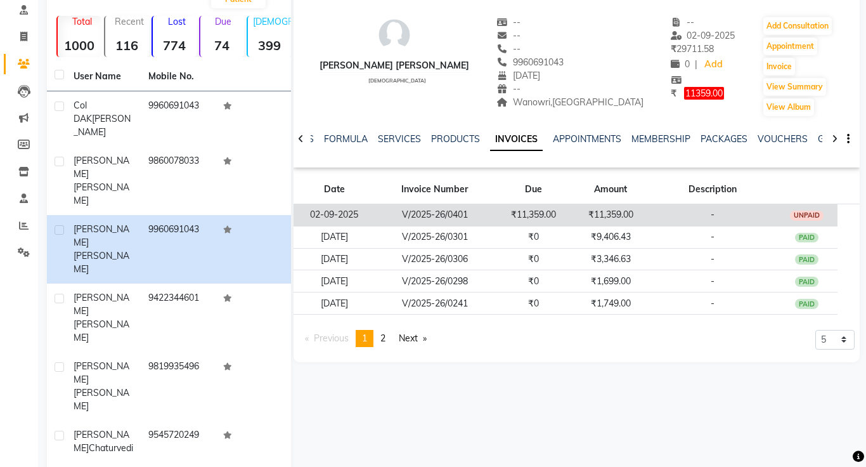
click at [526, 212] on td "₹11,359.00" at bounding box center [532, 215] width 77 height 22
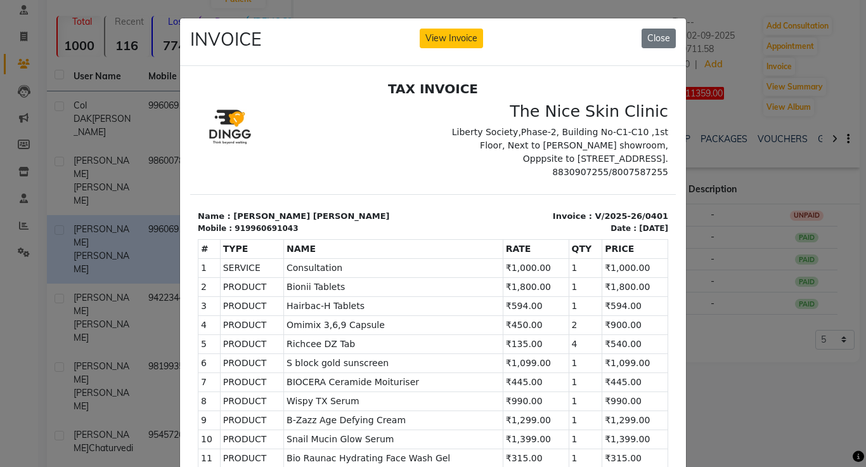
click at [489, 210] on p "Invoice : V/2025-26/0401" at bounding box center [555, 215] width 228 height 13
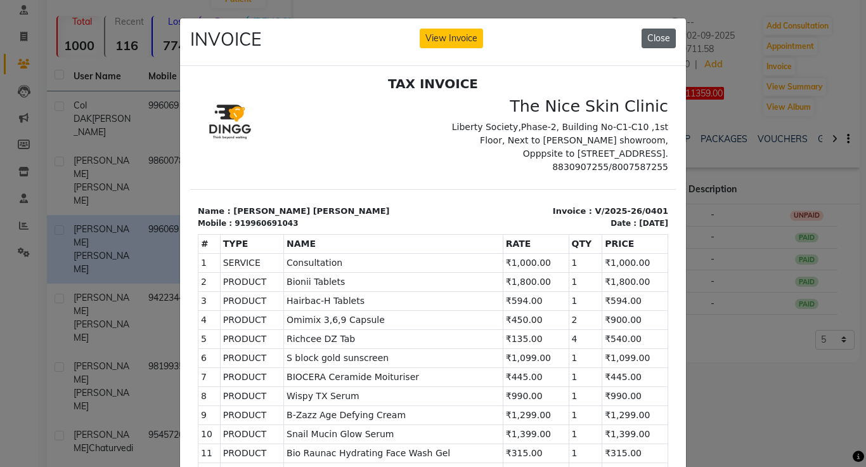
click at [666, 37] on button "Close" at bounding box center [658, 39] width 34 height 20
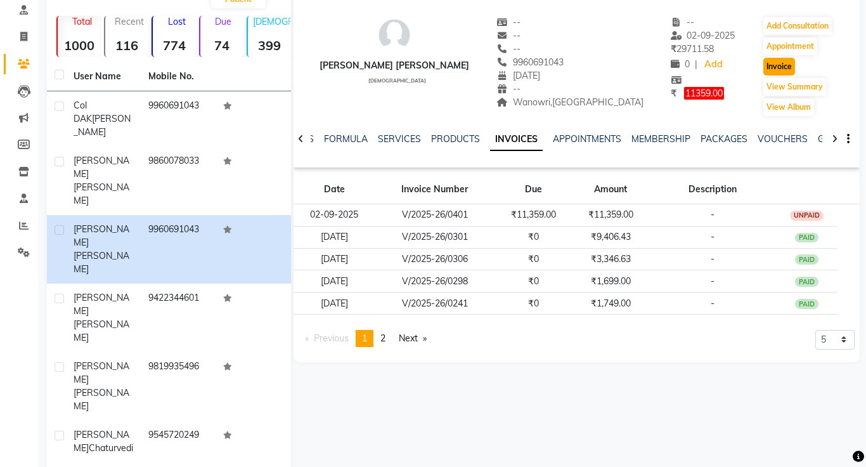
click at [766, 68] on button "Invoice" at bounding box center [779, 67] width 32 height 18
select select "service"
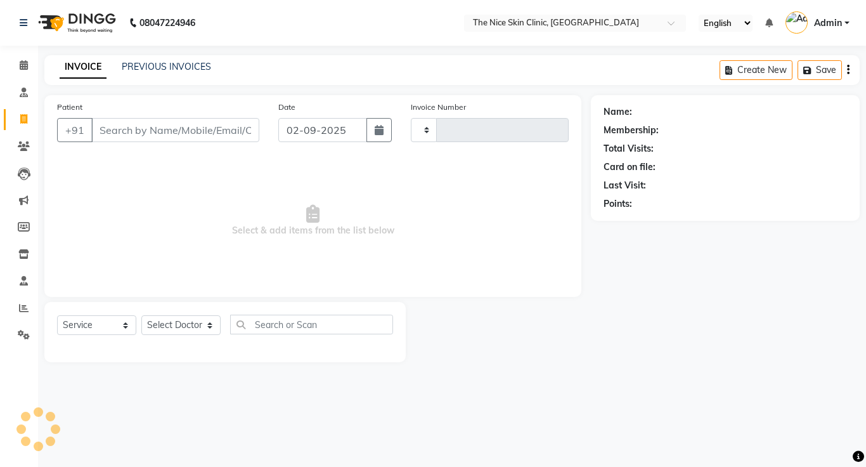
type input "0404"
select select "35"
type input "9960691043"
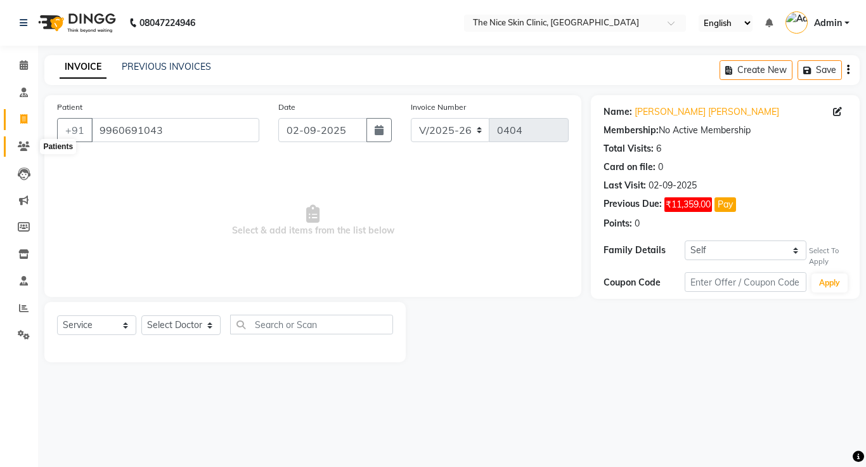
click at [25, 148] on icon at bounding box center [24, 146] width 12 height 10
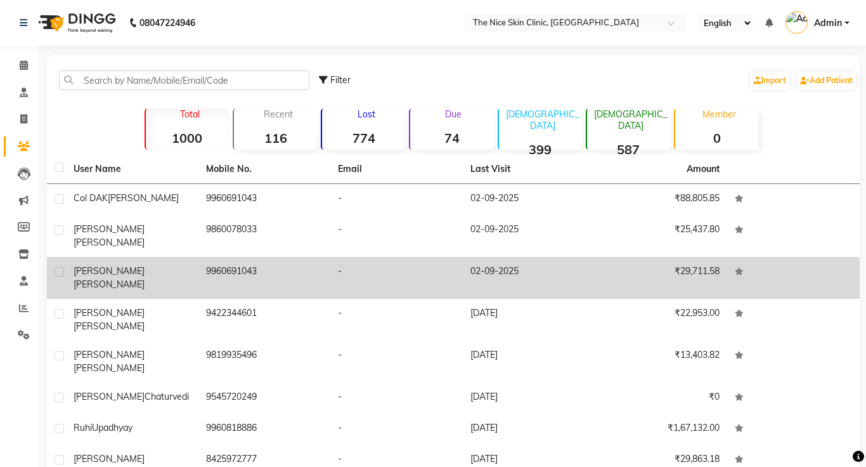
click at [134, 278] on span "[PERSON_NAME]" at bounding box center [109, 283] width 71 height 11
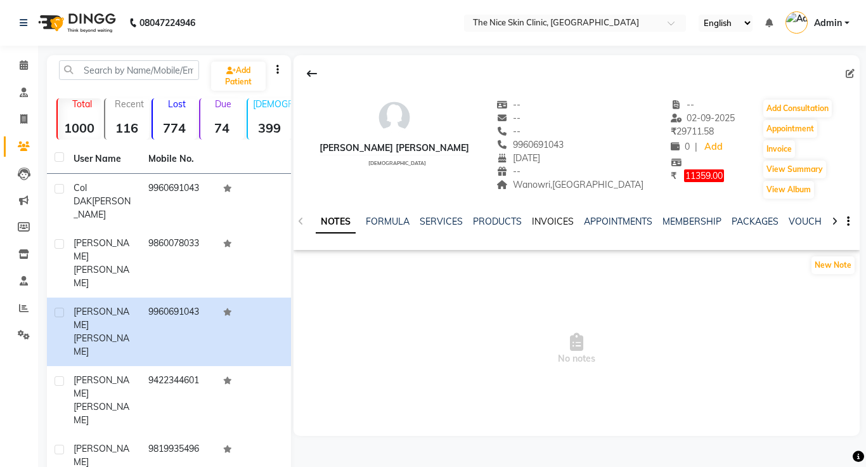
click at [560, 222] on link "INVOICES" at bounding box center [553, 221] width 42 height 11
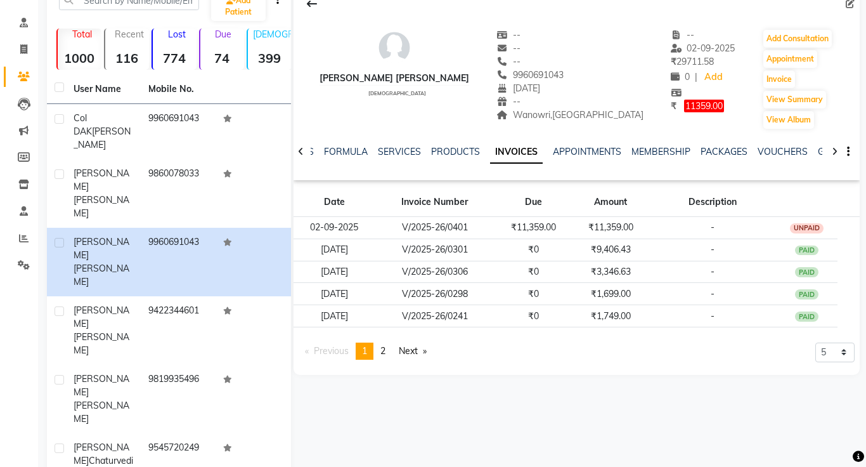
scroll to position [75, 0]
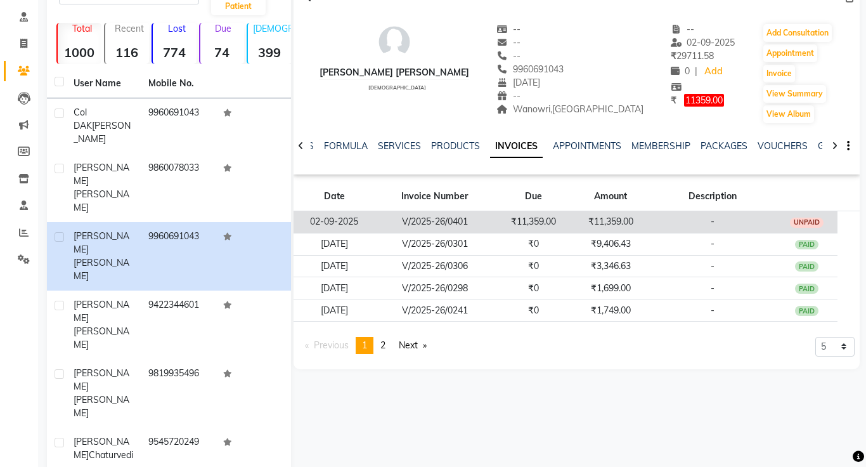
click at [464, 224] on td "V/2025-26/0401" at bounding box center [434, 222] width 119 height 22
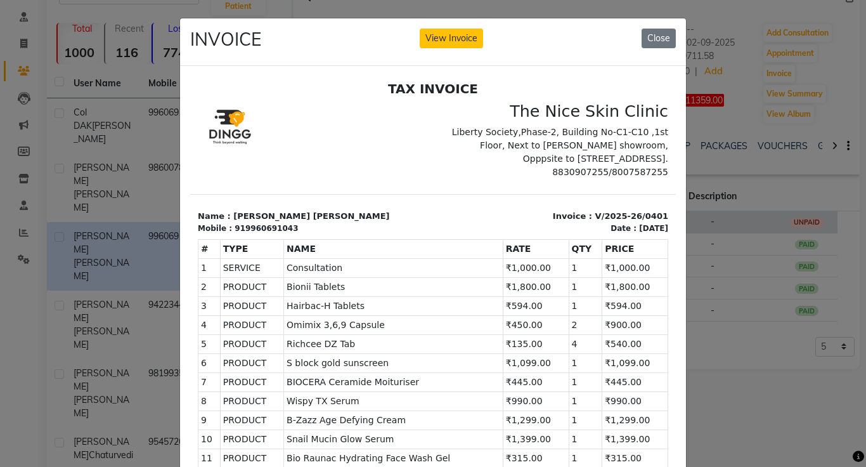
scroll to position [5, 0]
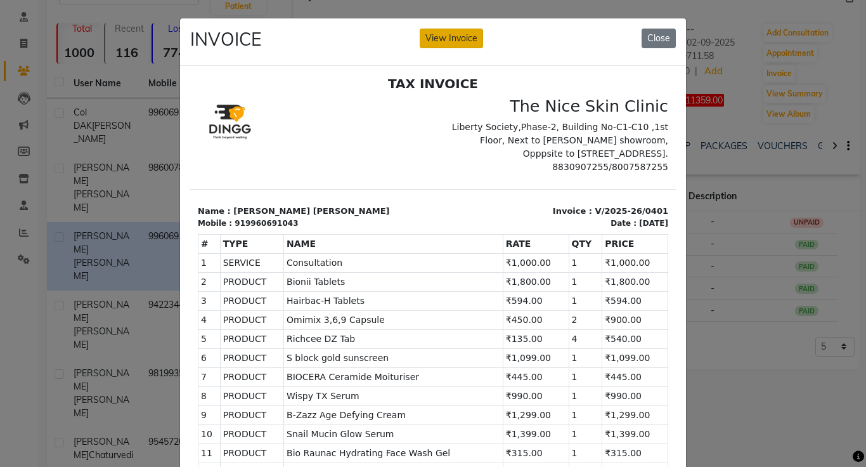
click at [451, 42] on button "View Invoice" at bounding box center [451, 39] width 63 height 20
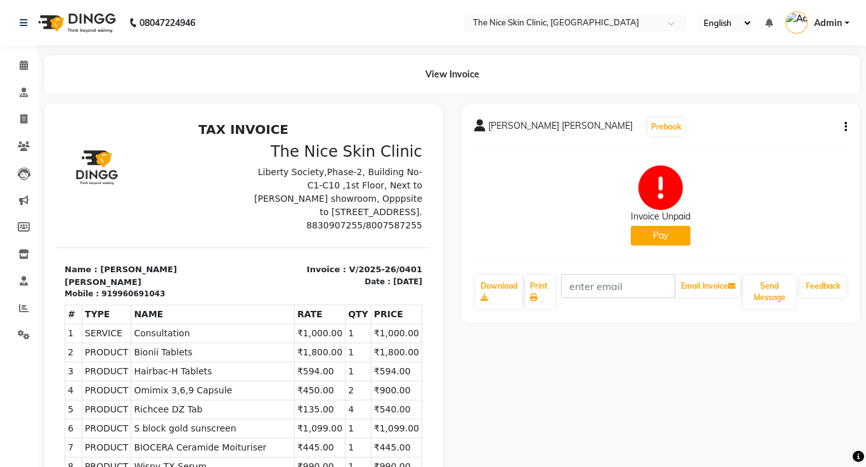
click at [846, 127] on icon "button" at bounding box center [845, 127] width 3 height 1
click at [794, 145] on div "Edit Invoice" at bounding box center [782, 143] width 87 height 16
select select "service"
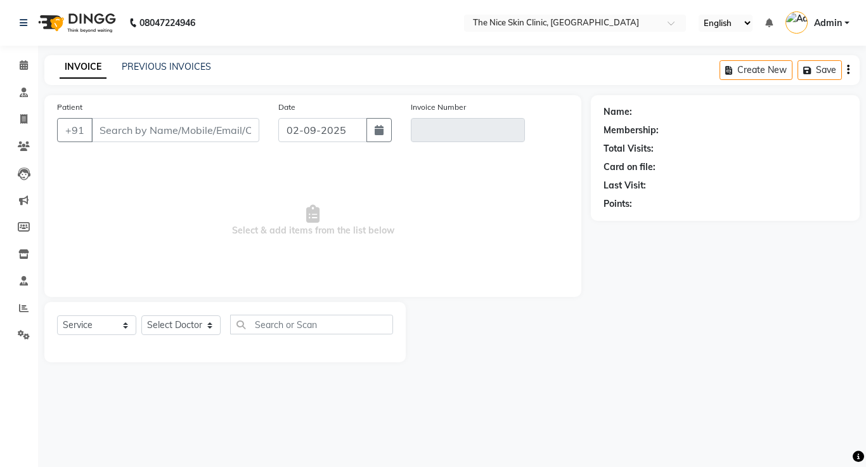
type input "9960691043"
type input "V/2025-26/0401"
select select "select"
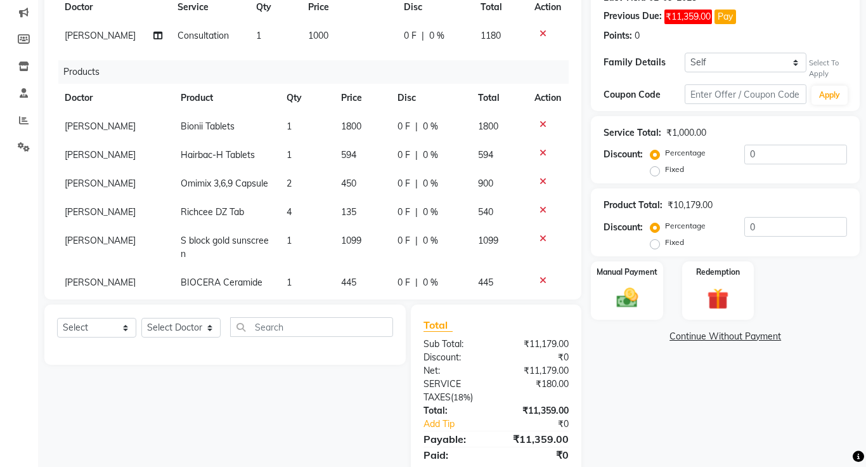
scroll to position [191, 0]
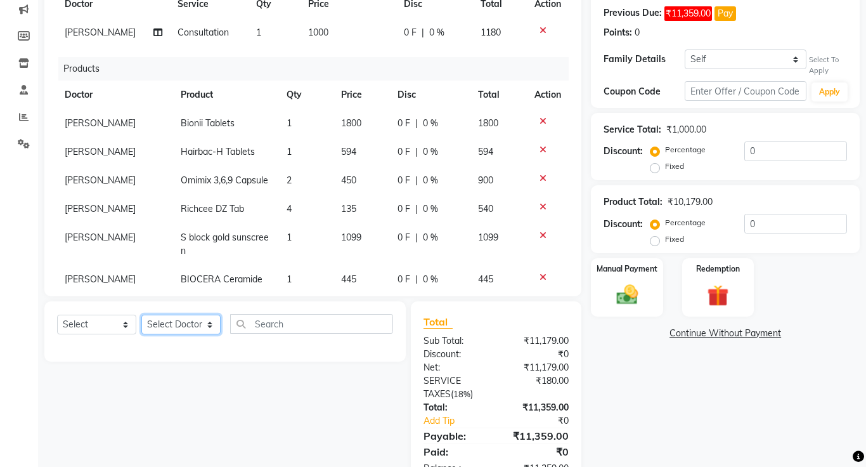
click at [181, 326] on select "Select Doctor [PERSON_NAME] DR. [PERSON_NAME] [PERSON_NAME]" at bounding box center [180, 324] width 79 height 20
select select "11605"
click at [141, 314] on select "Select Doctor [PERSON_NAME] DR. [PERSON_NAME] [PERSON_NAME]" at bounding box center [180, 324] width 79 height 20
click at [88, 324] on select "Select Service Product Membership Package Voucher Prepaid Gift Card" at bounding box center [96, 324] width 79 height 20
select select "product"
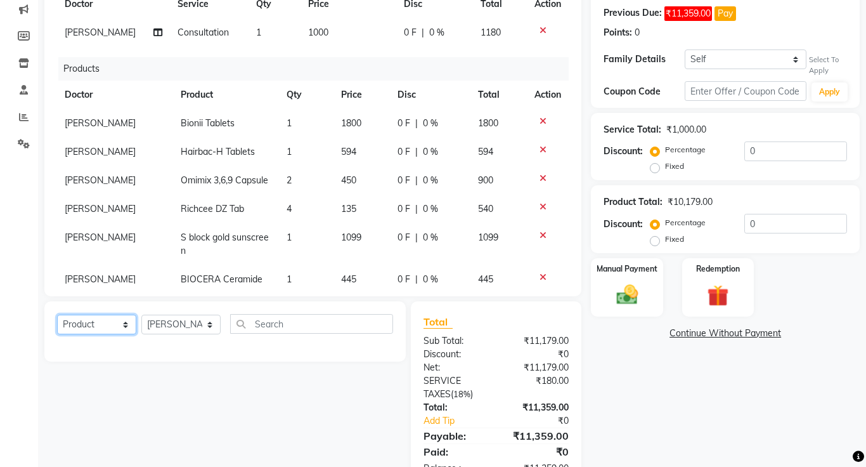
click at [57, 314] on select "Select Service Product Membership Package Voucher Prepaid Gift Card" at bounding box center [96, 324] width 79 height 20
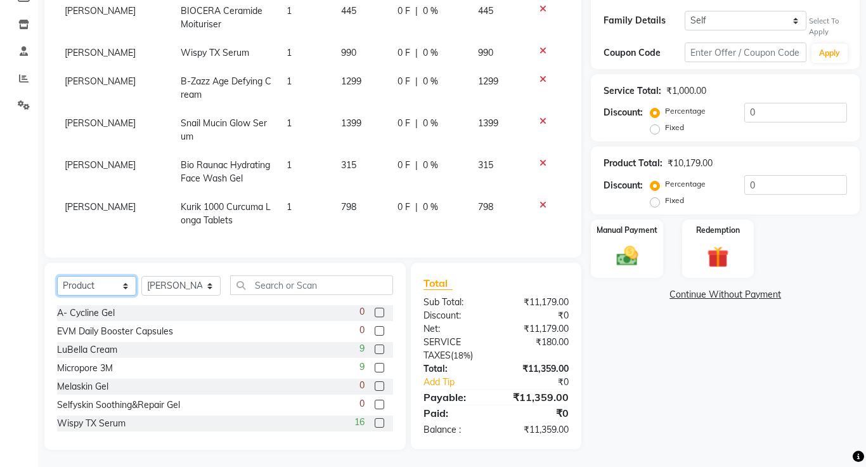
scroll to position [231, 0]
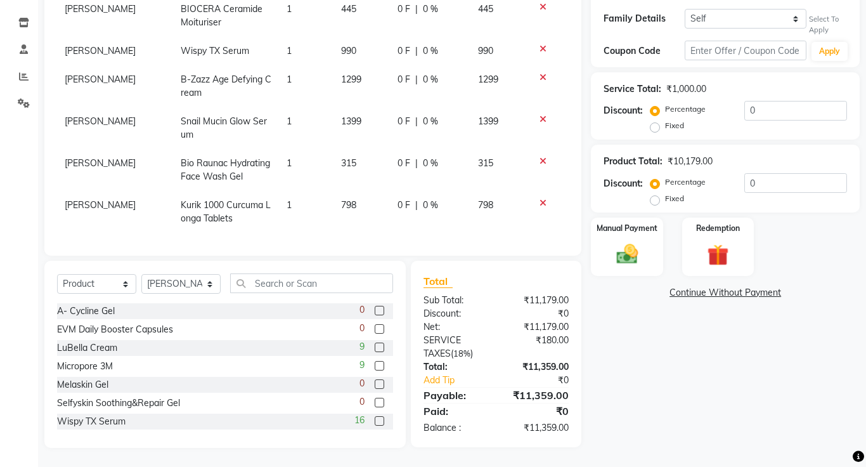
click at [290, 205] on td "1" at bounding box center [306, 212] width 55 height 42
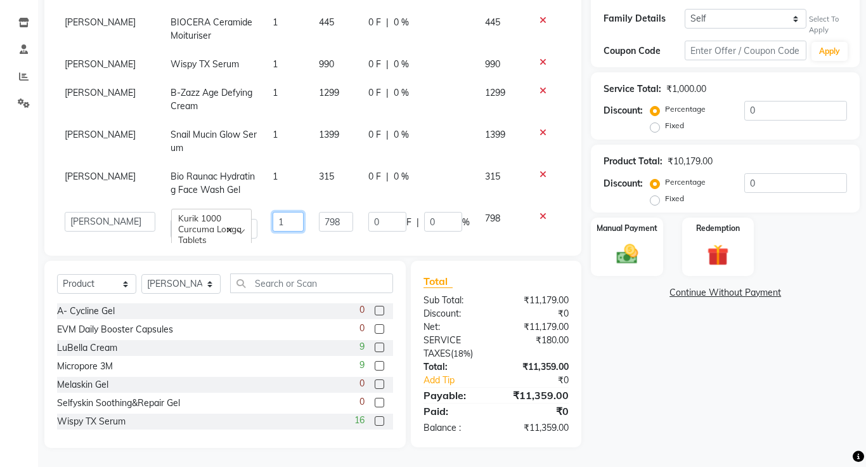
click at [281, 212] on input "1" at bounding box center [288, 222] width 31 height 20
type input "2"
click at [493, 244] on div "Patient [PHONE_NUMBER] Date [DATE] Invoice Number V/2025-26/0401 Services Docto…" at bounding box center [312, 60] width 537 height 392
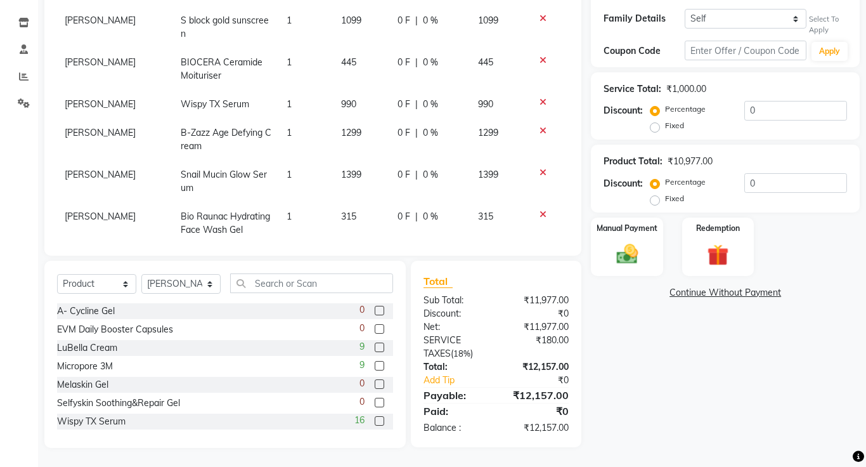
scroll to position [229, 0]
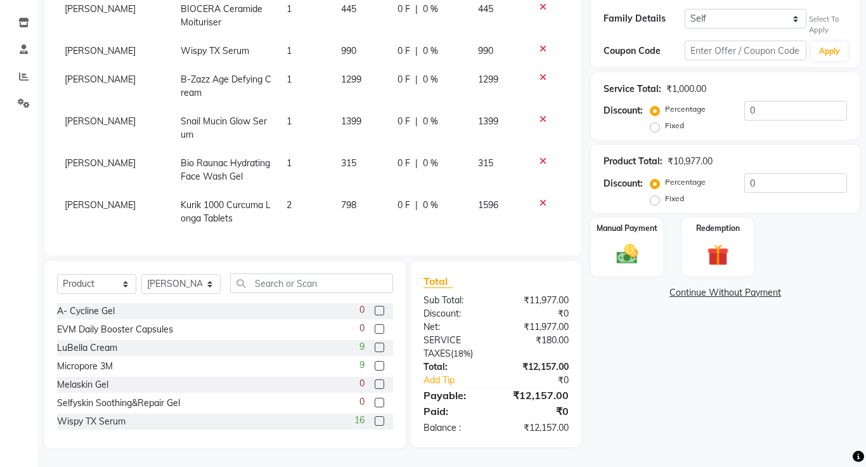
click at [761, 293] on link "Continue Without Payment" at bounding box center [725, 292] width 264 height 13
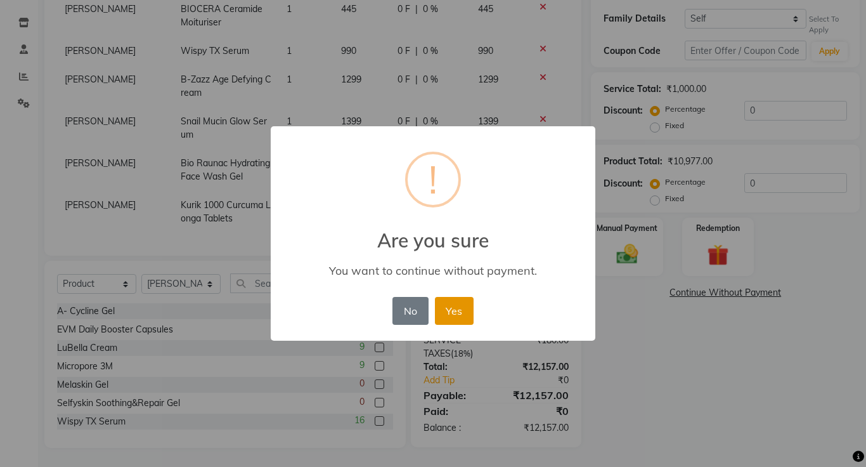
click at [458, 318] on button "Yes" at bounding box center [454, 311] width 39 height 28
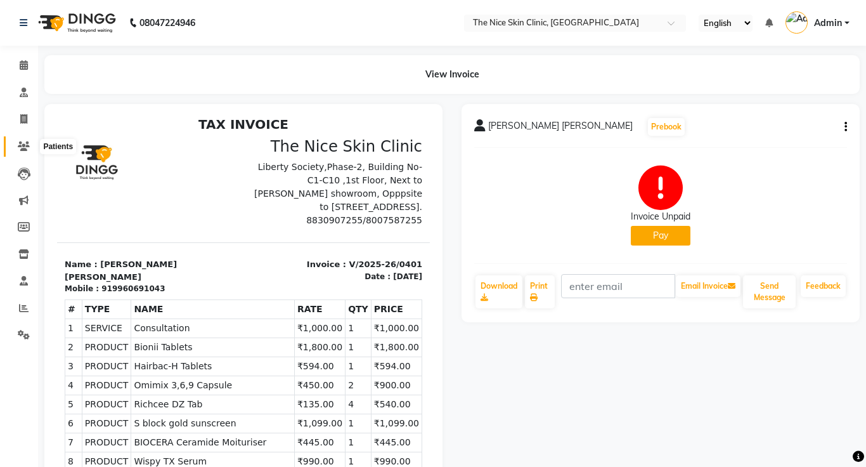
click at [22, 147] on icon at bounding box center [24, 146] width 12 height 10
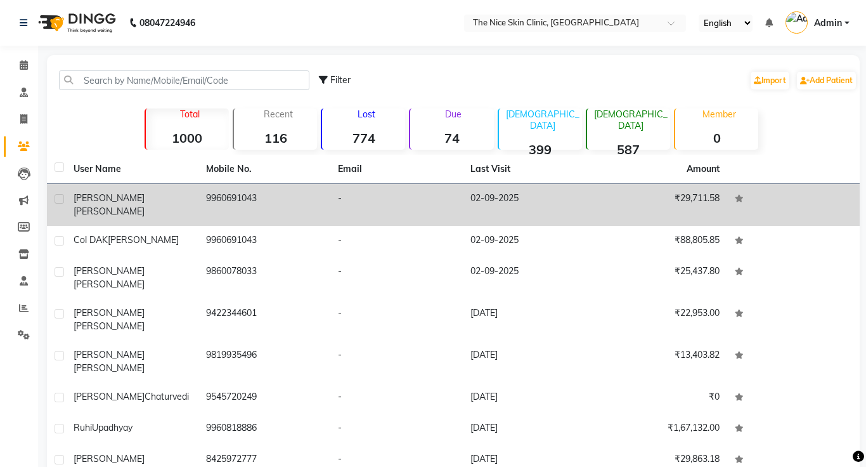
click at [224, 203] on td "9960691043" at bounding box center [264, 205] width 132 height 42
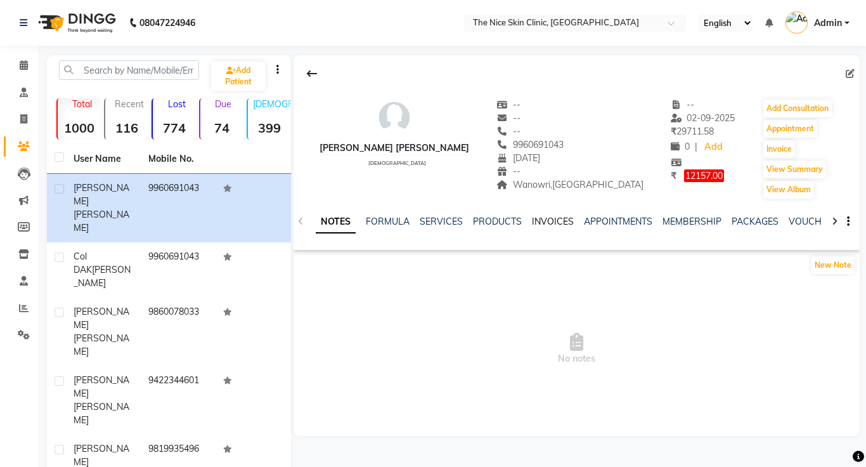
click at [546, 222] on link "INVOICES" at bounding box center [553, 221] width 42 height 11
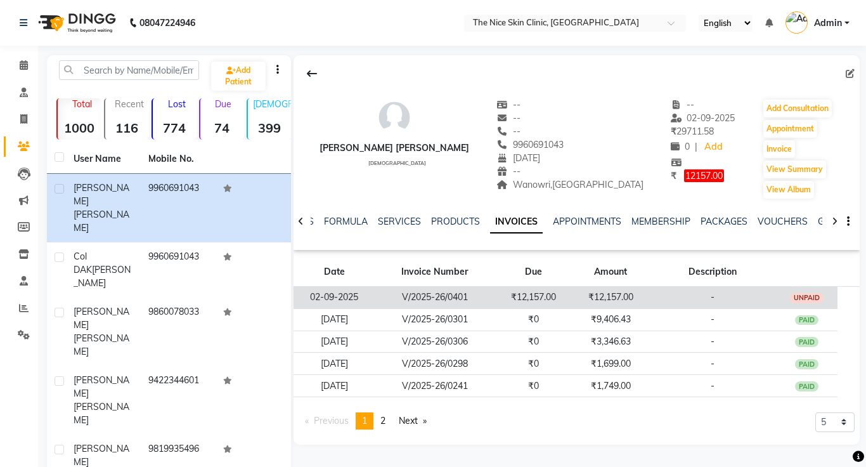
click at [457, 295] on td "V/2025-26/0401" at bounding box center [434, 298] width 119 height 22
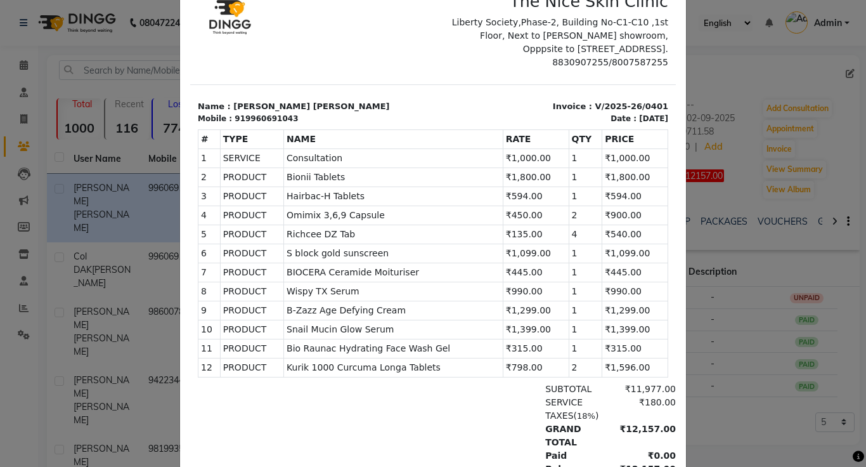
click at [727, 100] on ngb-modal-window "INVOICE View Invoice Close" at bounding box center [433, 233] width 866 height 467
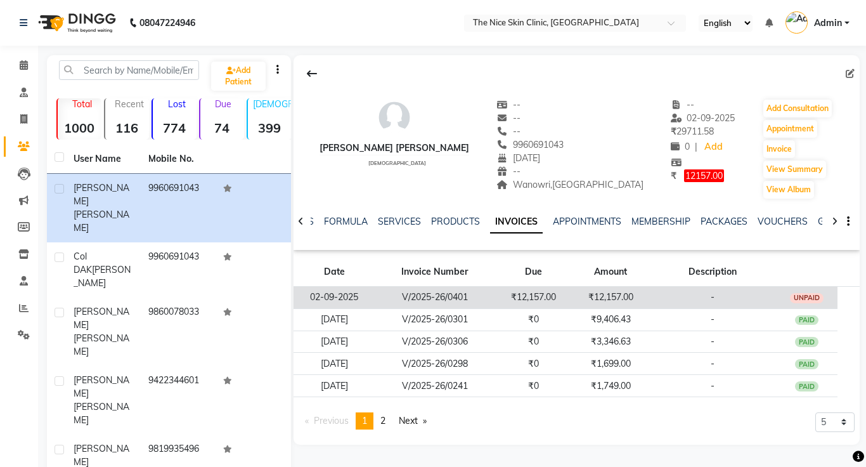
click at [545, 291] on td "₹12,157.00" at bounding box center [532, 298] width 77 height 22
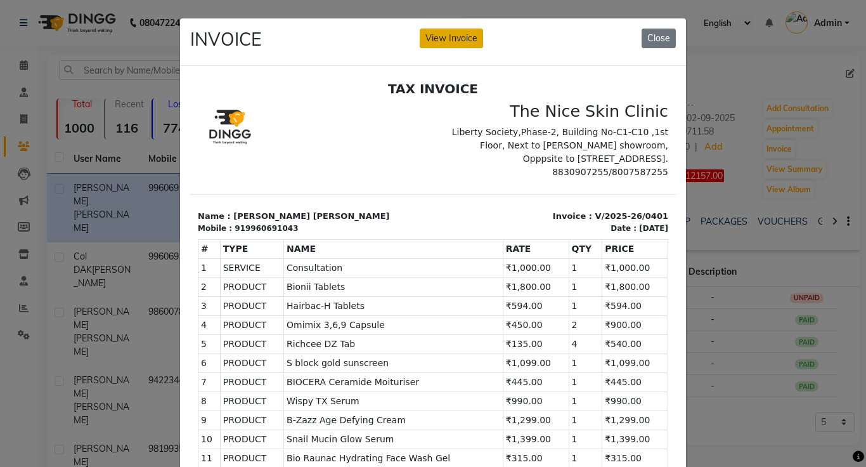
click at [472, 39] on button "View Invoice" at bounding box center [451, 39] width 63 height 20
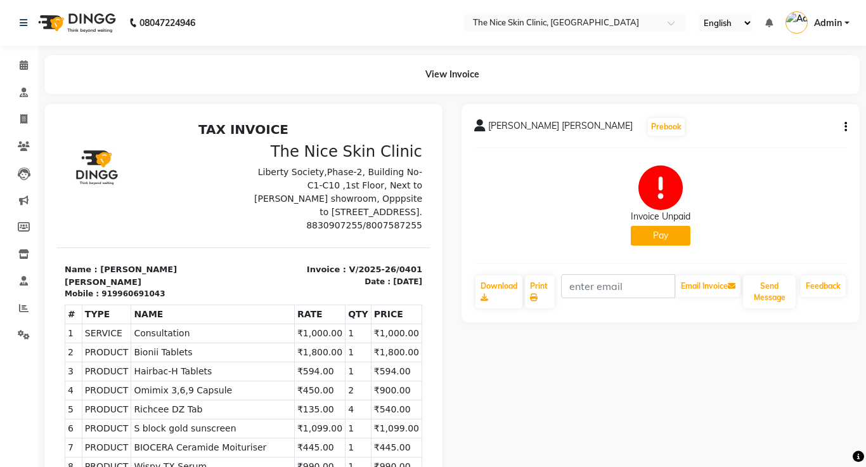
click at [845, 127] on icon "button" at bounding box center [845, 127] width 3 height 1
click at [783, 146] on div "Edit Invoice" at bounding box center [782, 143] width 87 height 16
select select "service"
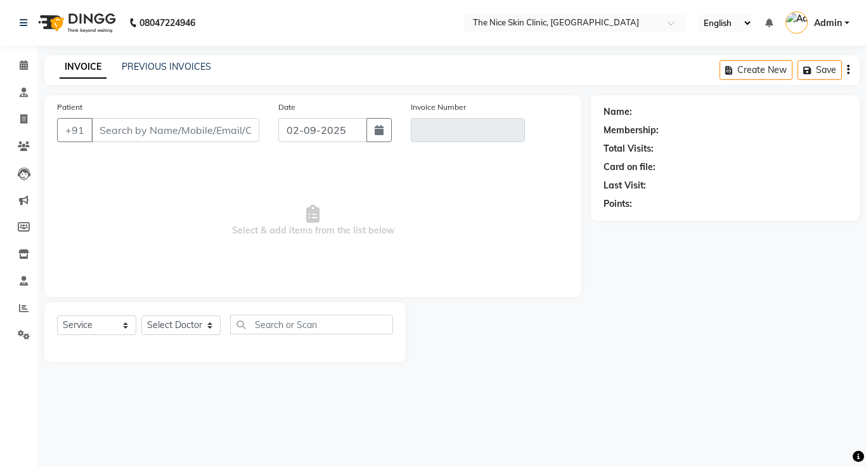
type input "9960691043"
type input "V/2025-26/0401"
click at [848, 70] on icon "button" at bounding box center [848, 70] width 3 height 1
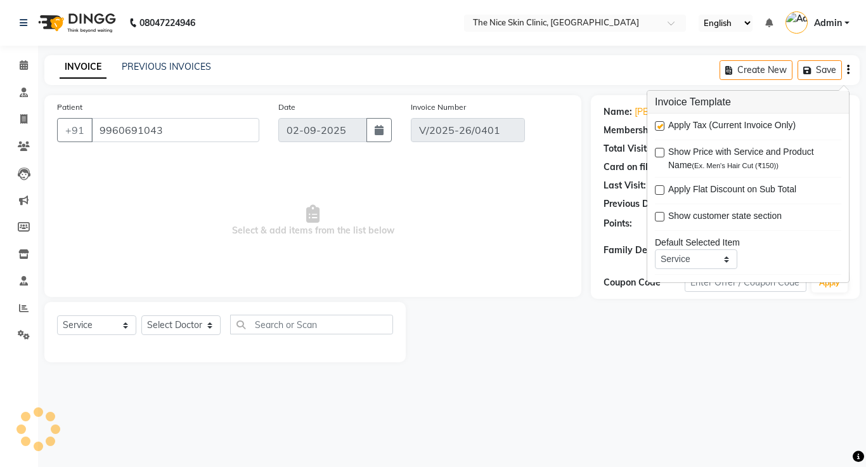
select select "select"
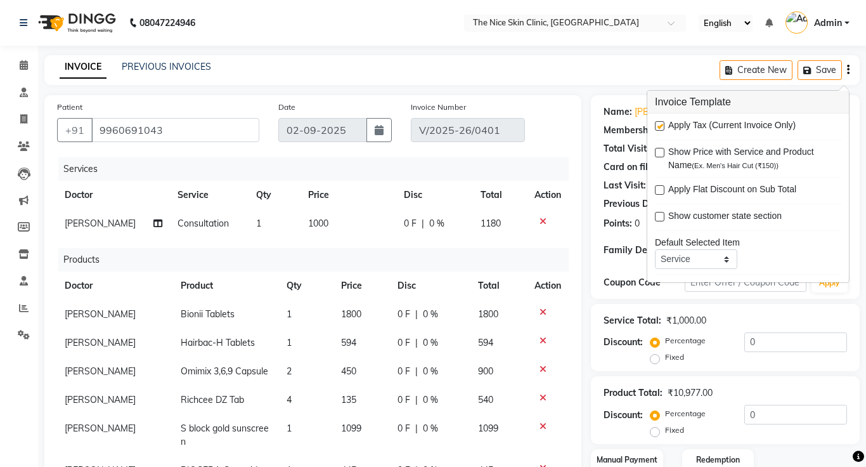
click at [657, 126] on label at bounding box center [660, 126] width 10 height 10
click at [657, 126] on input "checkbox" at bounding box center [659, 126] width 8 height 8
checkbox input "false"
click at [593, 63] on div "INVOICE PREVIOUS INVOICES Create New Save" at bounding box center [451, 70] width 815 height 30
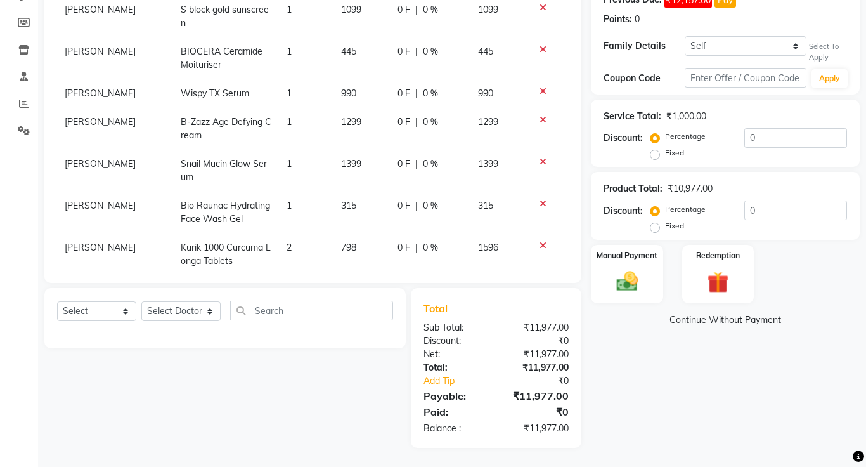
scroll to position [229, 0]
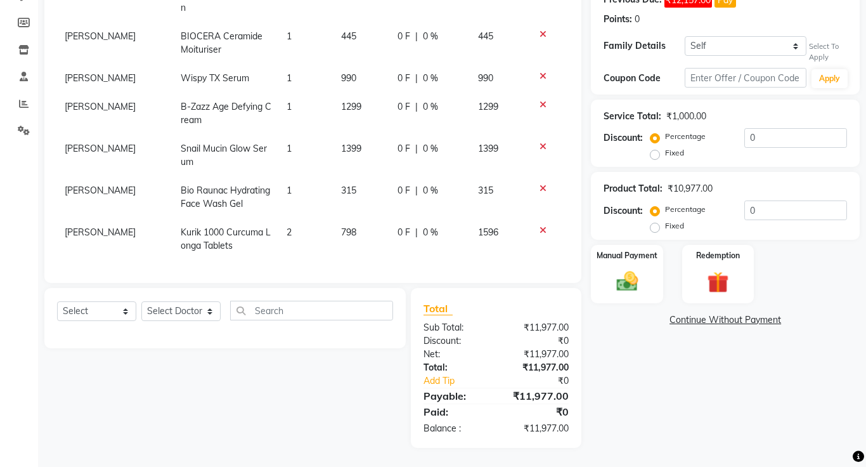
click at [735, 323] on link "Continue Without Payment" at bounding box center [725, 319] width 264 height 13
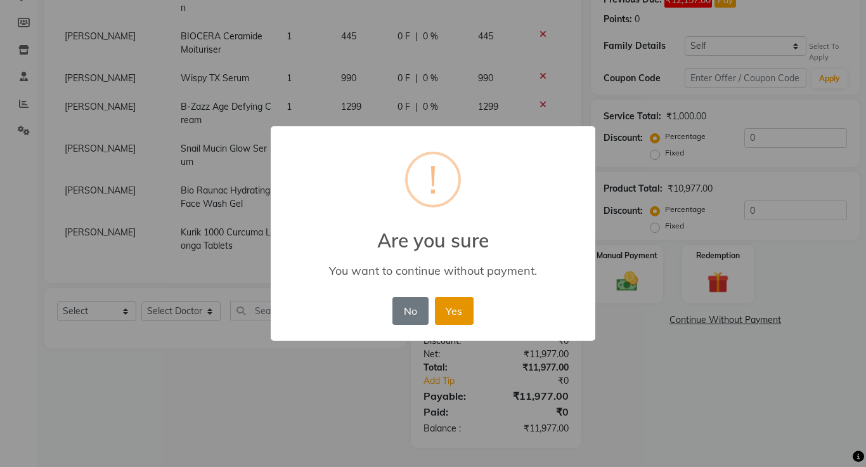
click at [452, 312] on button "Yes" at bounding box center [454, 311] width 39 height 28
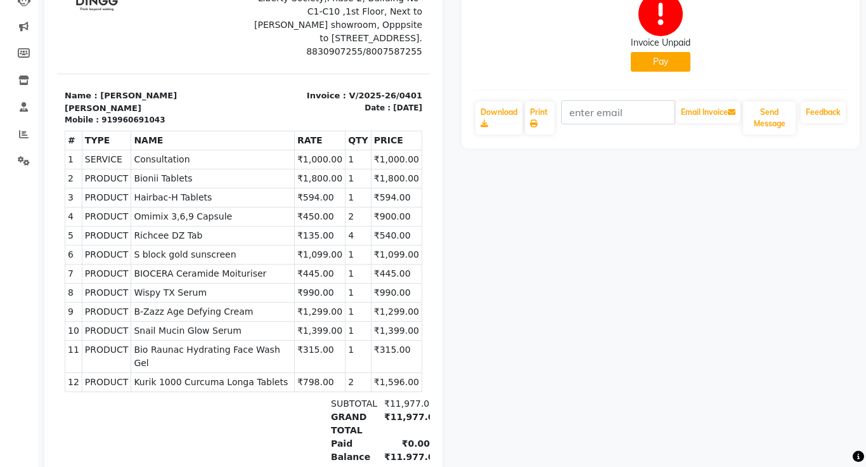
scroll to position [202, 0]
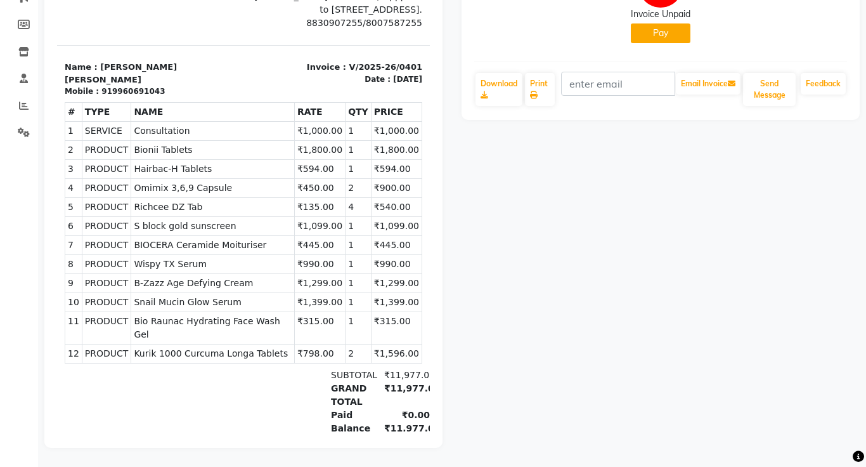
click at [677, 33] on button "Pay" at bounding box center [661, 33] width 60 height 20
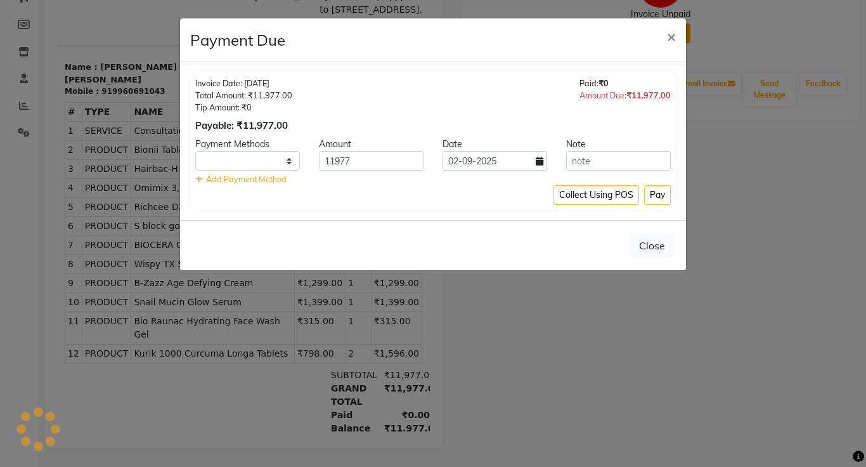
select select "1"
click at [667, 242] on button "Close" at bounding box center [652, 245] width 42 height 24
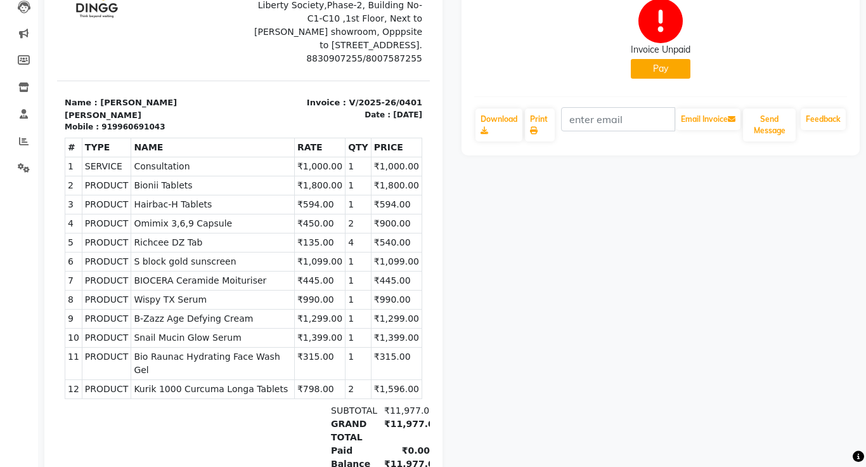
scroll to position [169, 0]
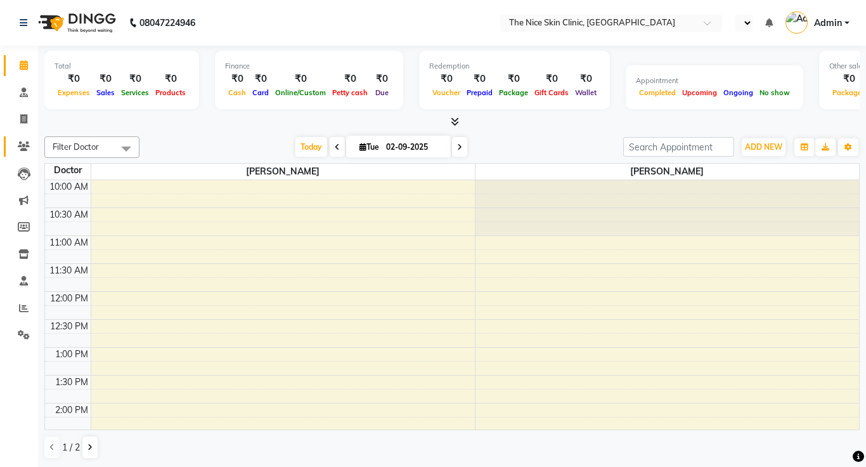
select select "en"
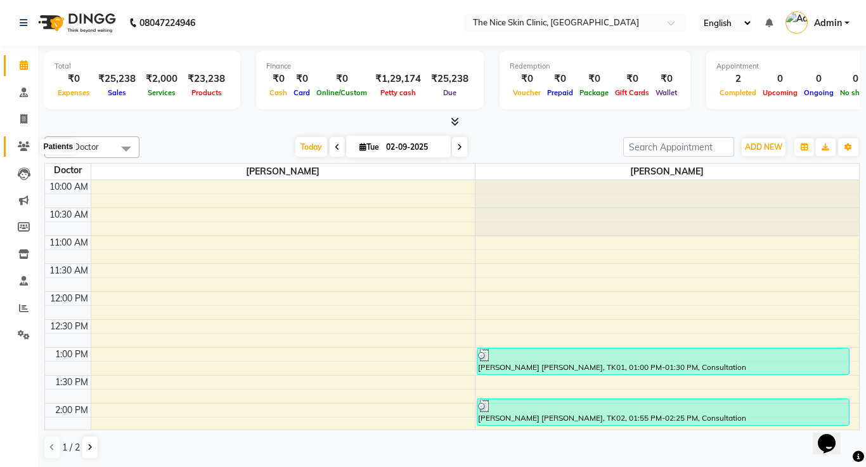
click at [23, 150] on span at bounding box center [24, 146] width 22 height 15
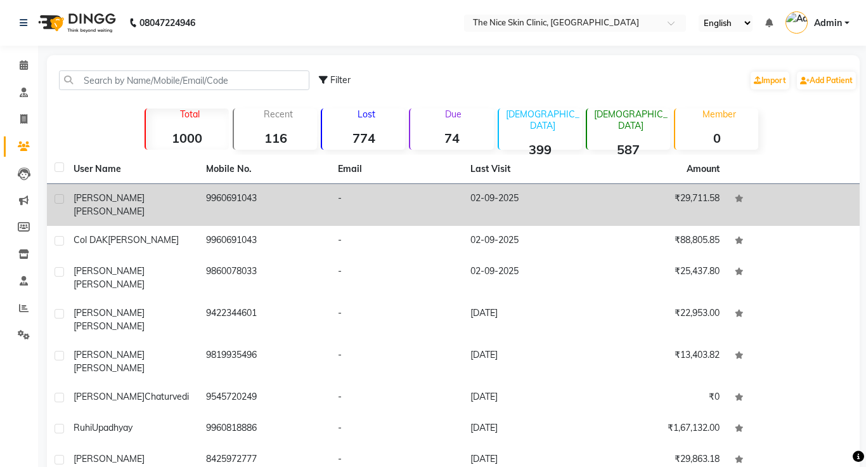
click at [233, 200] on td "9960691043" at bounding box center [264, 205] width 132 height 42
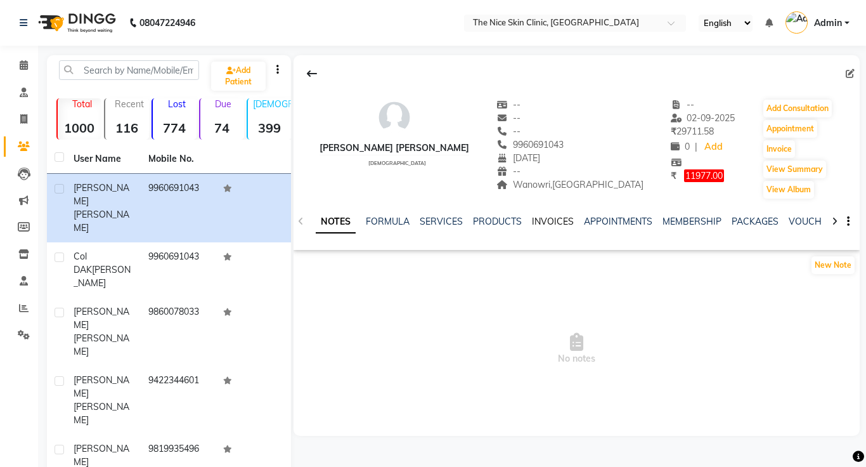
click at [557, 222] on link "INVOICES" at bounding box center [553, 221] width 42 height 11
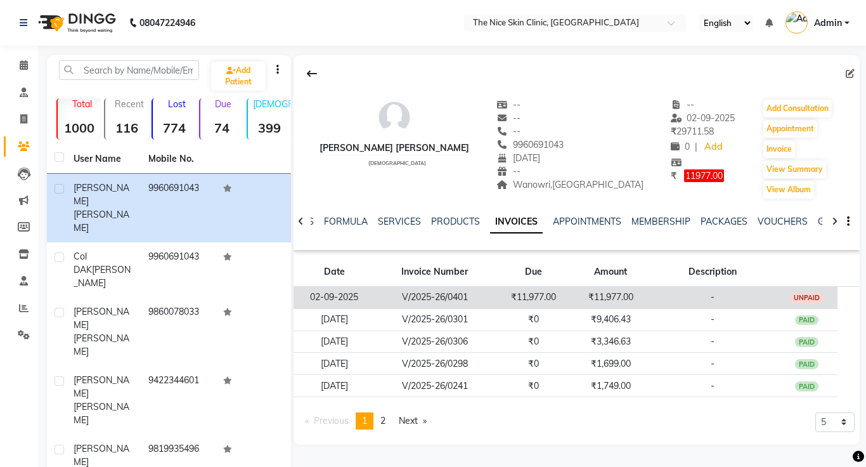
click at [531, 301] on td "₹11,977.00" at bounding box center [532, 298] width 77 height 22
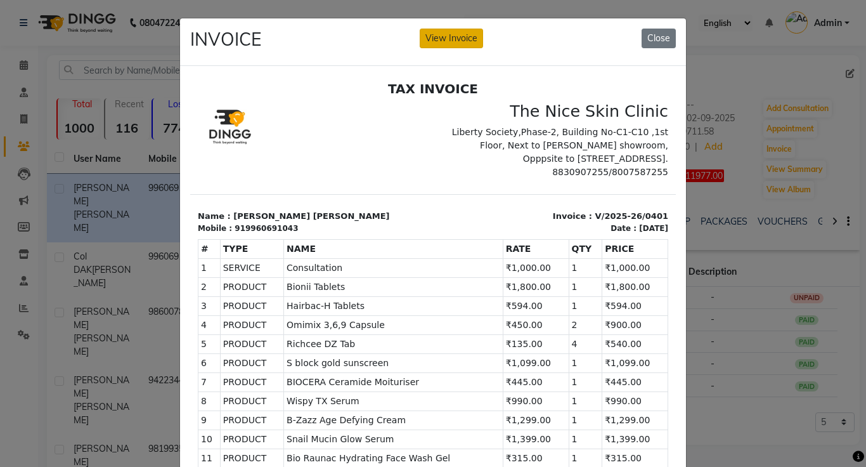
click at [442, 37] on button "View Invoice" at bounding box center [451, 39] width 63 height 20
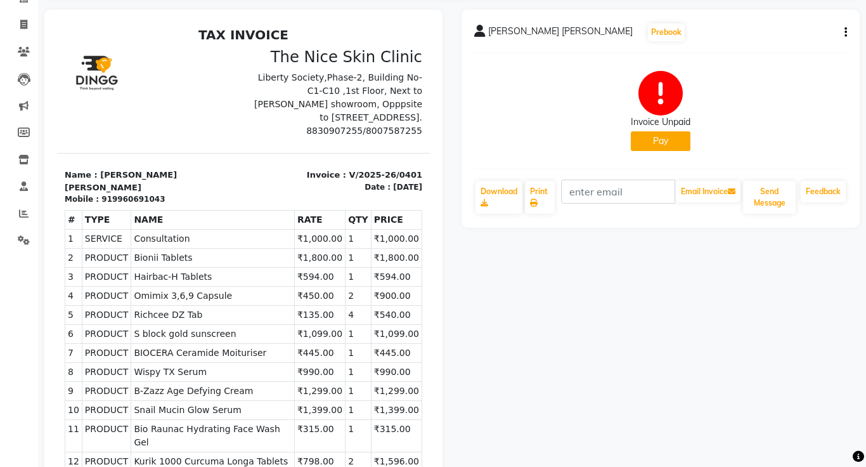
scroll to position [98, 0]
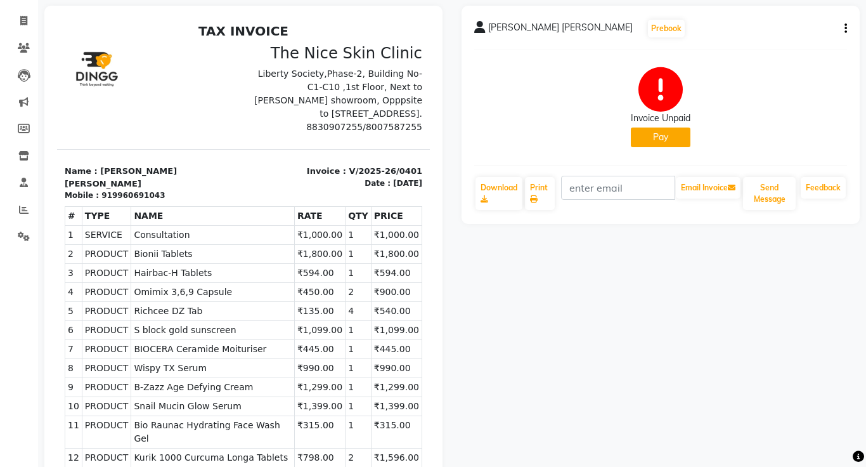
click at [670, 143] on button "Pay" at bounding box center [661, 137] width 60 height 20
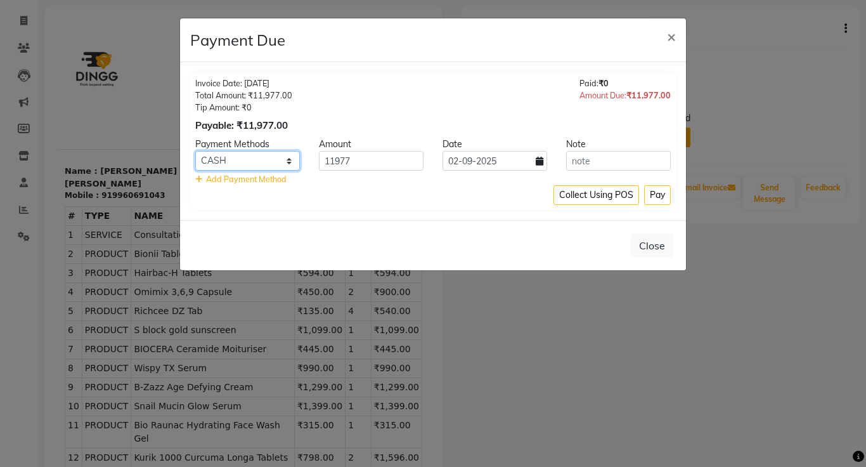
click at [237, 171] on select "Master Card Bank BharatPay Card Other Cards GPay Visa Card PayTM CASH ONLINE Ph…" at bounding box center [247, 161] width 105 height 20
select select "3"
click at [195, 151] on select "Master Card Bank BharatPay Card Other Cards GPay Visa Card PayTM CASH ONLINE Ph…" at bounding box center [247, 161] width 105 height 20
click at [661, 198] on button "Pay" at bounding box center [657, 195] width 27 height 20
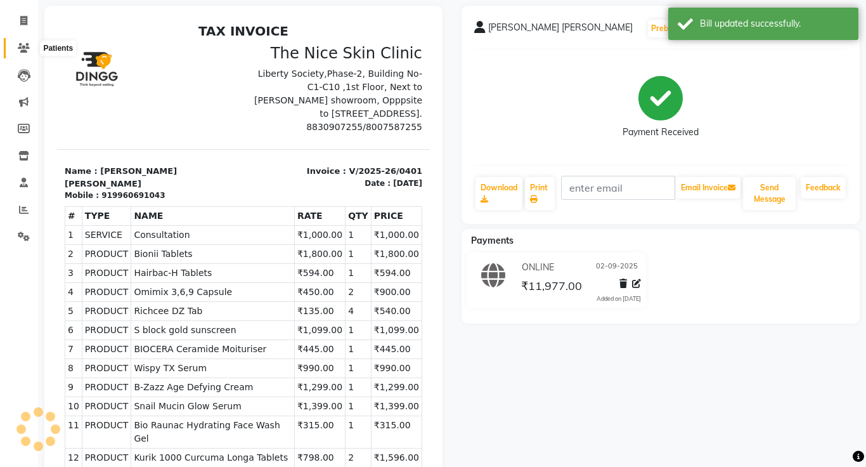
click at [25, 51] on icon at bounding box center [24, 48] width 12 height 10
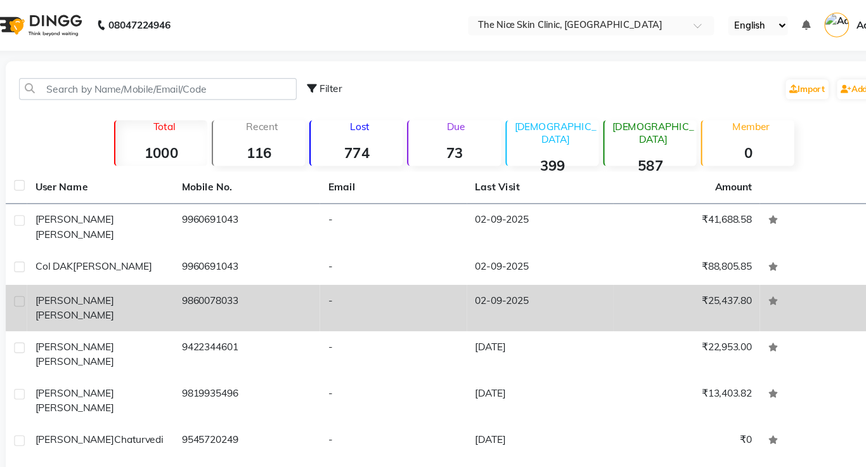
click at [130, 278] on span "[PERSON_NAME]" at bounding box center [109, 283] width 71 height 11
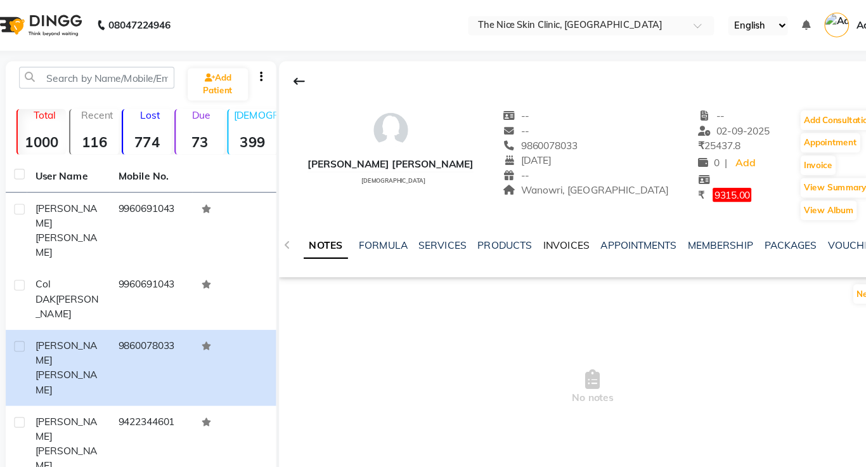
click at [549, 222] on link "INVOICES" at bounding box center [553, 221] width 42 height 11
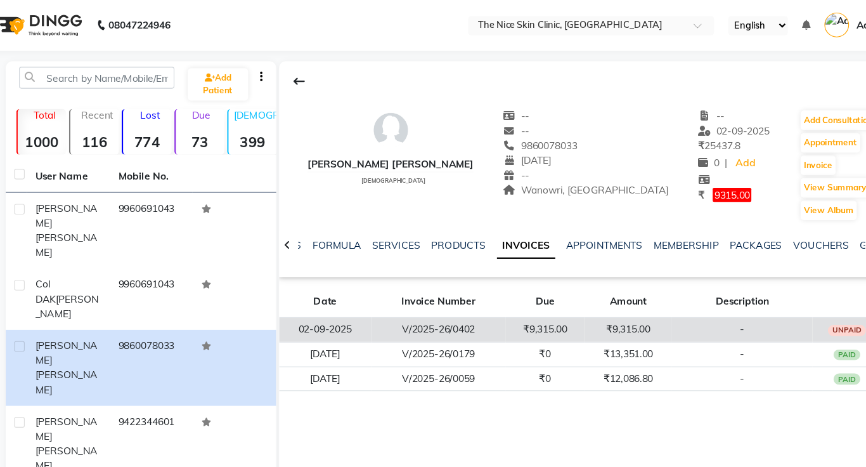
click at [531, 296] on td "₹9,315.00" at bounding box center [533, 298] width 71 height 22
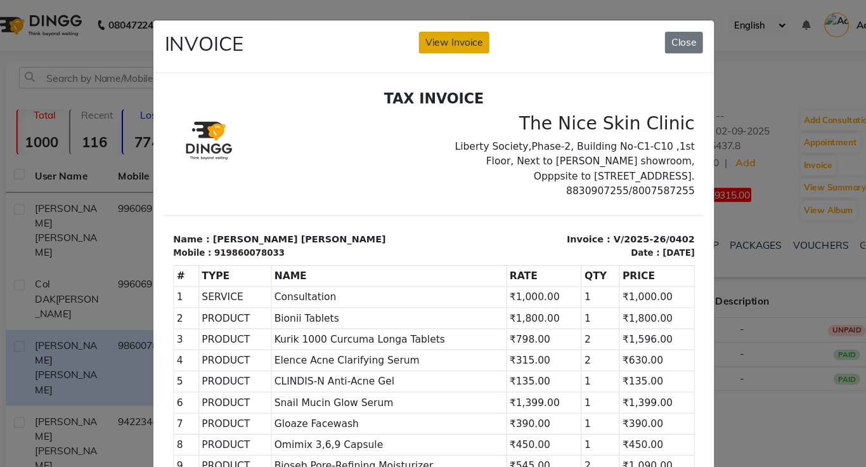
click at [456, 47] on button "View Invoice" at bounding box center [451, 39] width 63 height 20
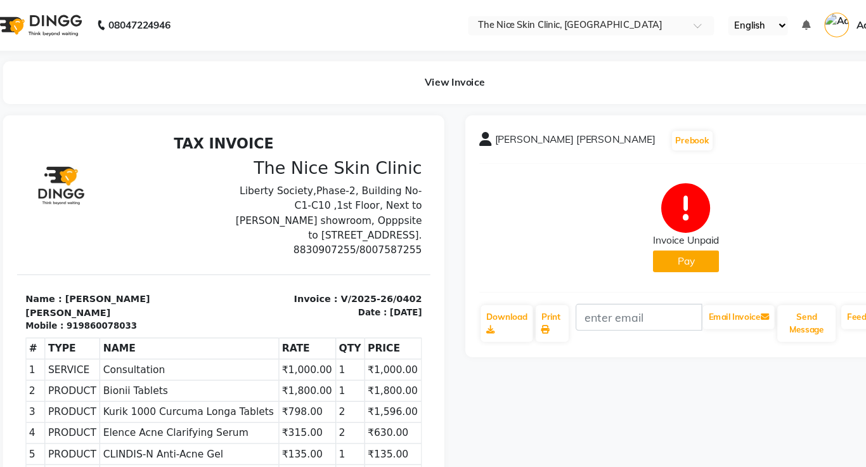
click at [657, 238] on button "Pay" at bounding box center [661, 236] width 60 height 20
select select "1"
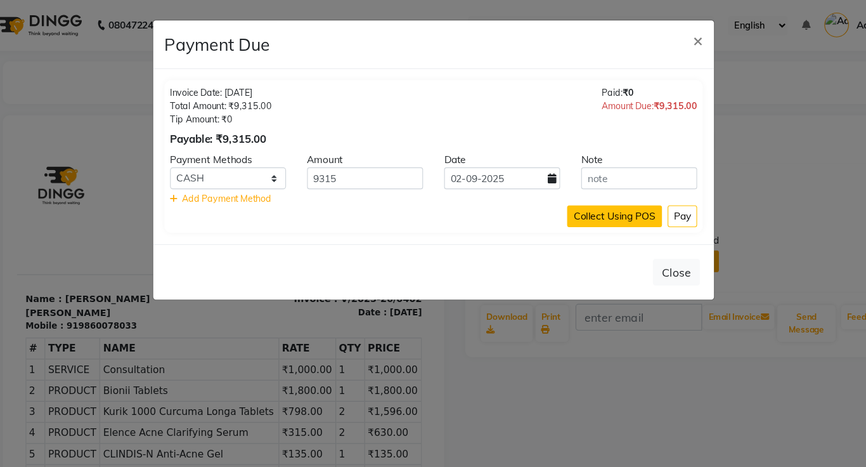
click at [593, 196] on button "Collect Using POS" at bounding box center [596, 195] width 86 height 20
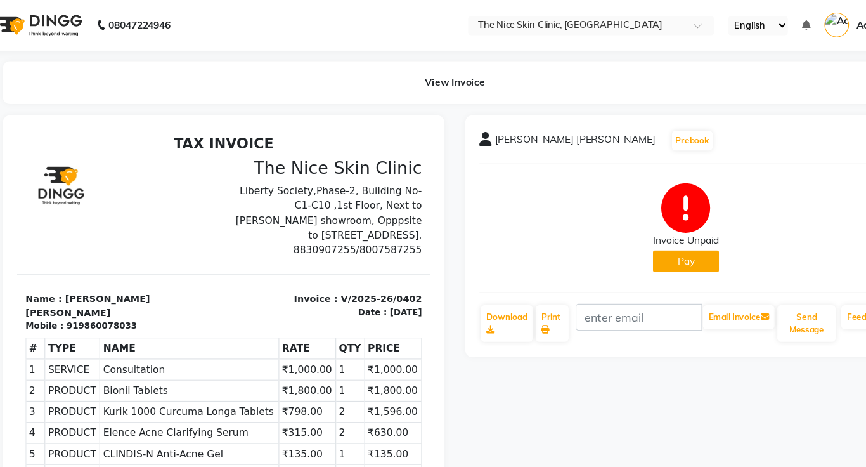
click at [668, 235] on button "Pay" at bounding box center [661, 236] width 60 height 20
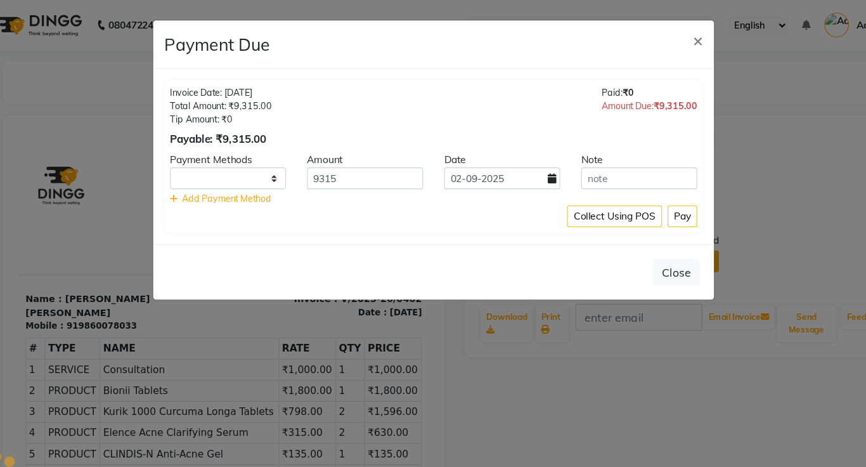
select select "1"
click at [659, 197] on button "Pay" at bounding box center [657, 195] width 27 height 20
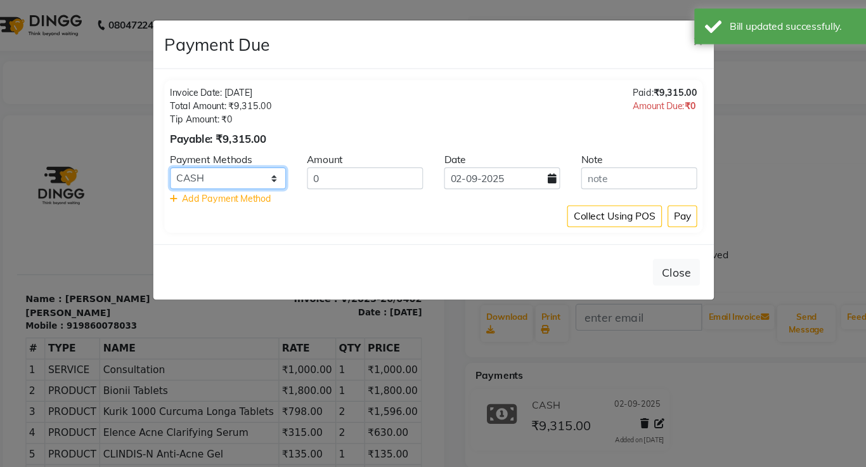
click at [236, 160] on select "Master Card Bank BharatPay Card Other Cards GPay Visa Card PayTM CASH ONLINE Ph…" at bounding box center [247, 161] width 105 height 20
select select "3"
click at [195, 151] on select "Master Card Bank BharatPay Card Other Cards GPay Visa Card PayTM CASH ONLINE Ph…" at bounding box center [247, 161] width 105 height 20
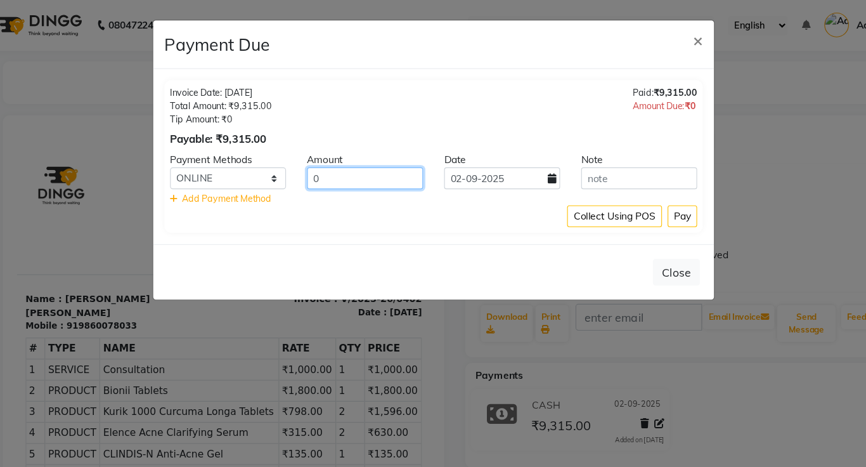
click at [369, 155] on input "0" at bounding box center [371, 161] width 105 height 20
type input "9315"
click at [652, 197] on button "Pay" at bounding box center [657, 195] width 27 height 20
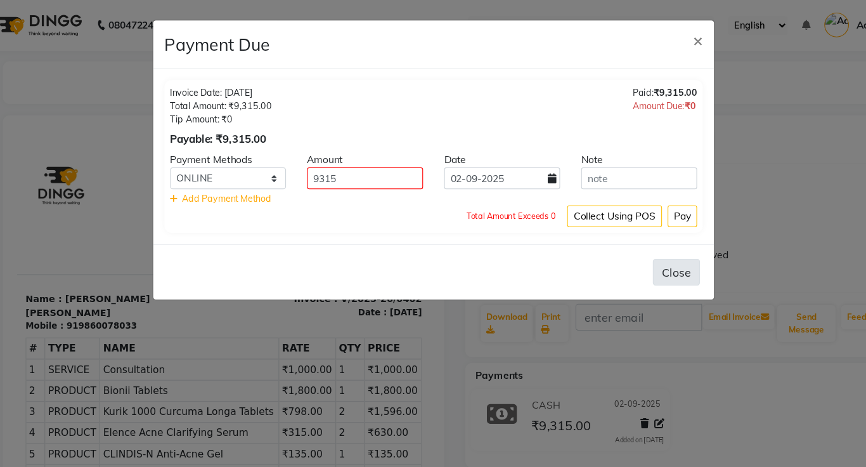
click at [645, 247] on button "Close" at bounding box center [652, 245] width 42 height 24
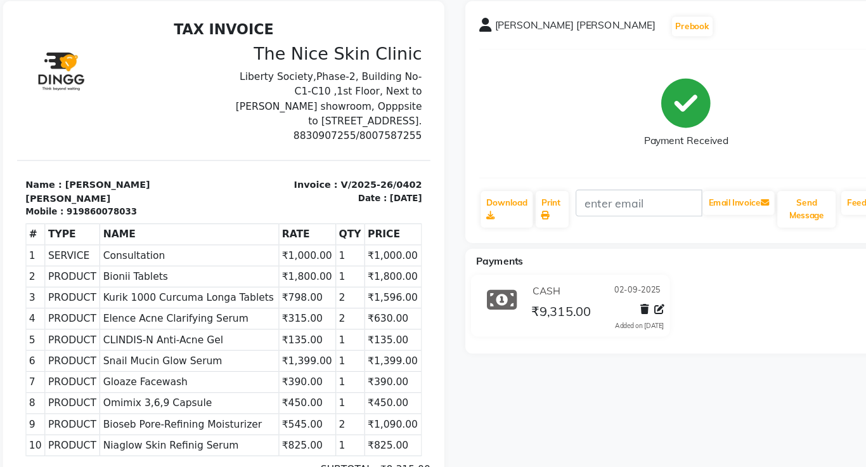
scroll to position [59, 0]
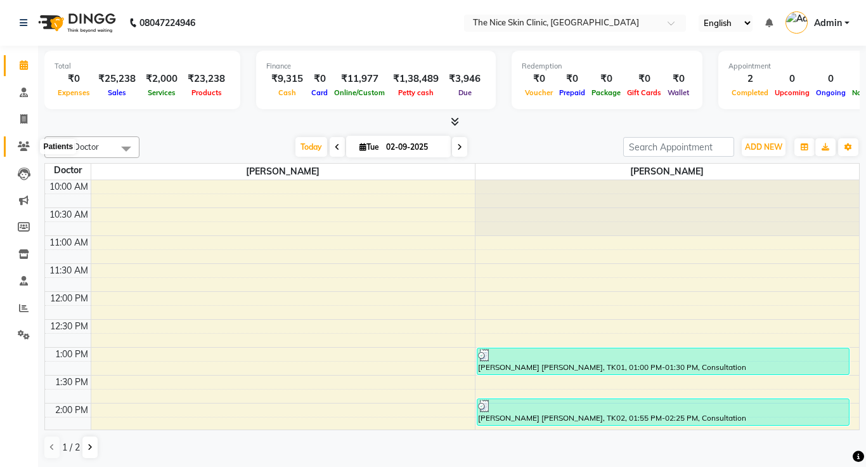
click at [24, 149] on icon at bounding box center [24, 146] width 12 height 10
